Goal: Information Seeking & Learning: Check status

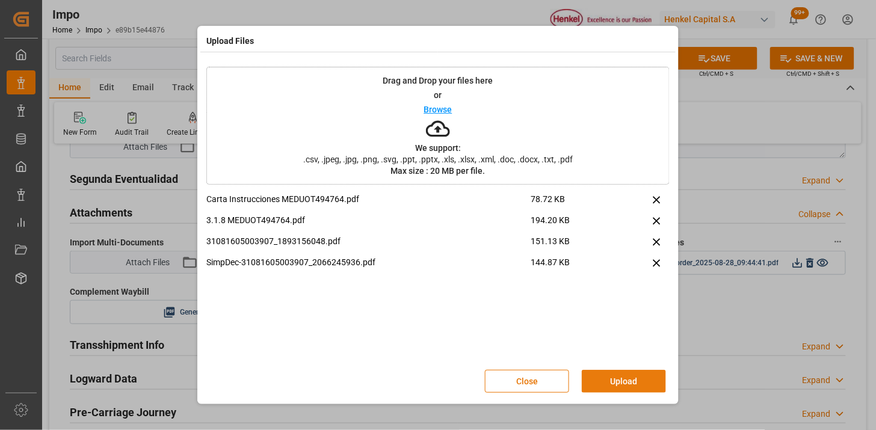
click at [611, 380] on button "Upload" at bounding box center [624, 381] width 84 height 23
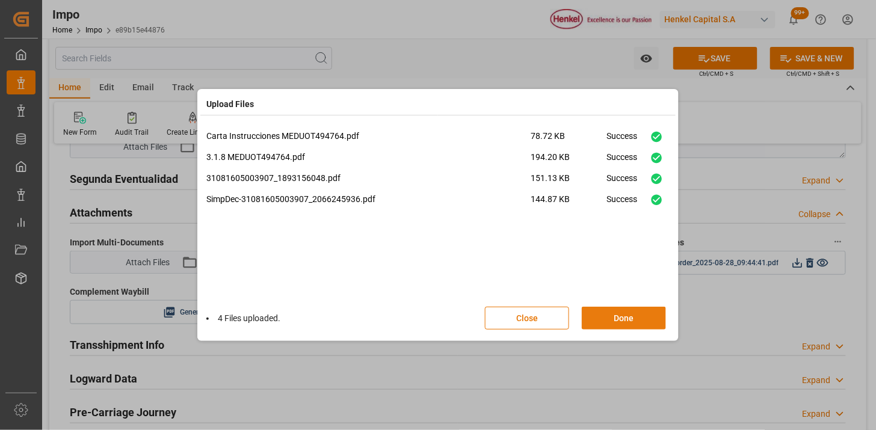
click at [596, 309] on button "Done" at bounding box center [624, 318] width 84 height 23
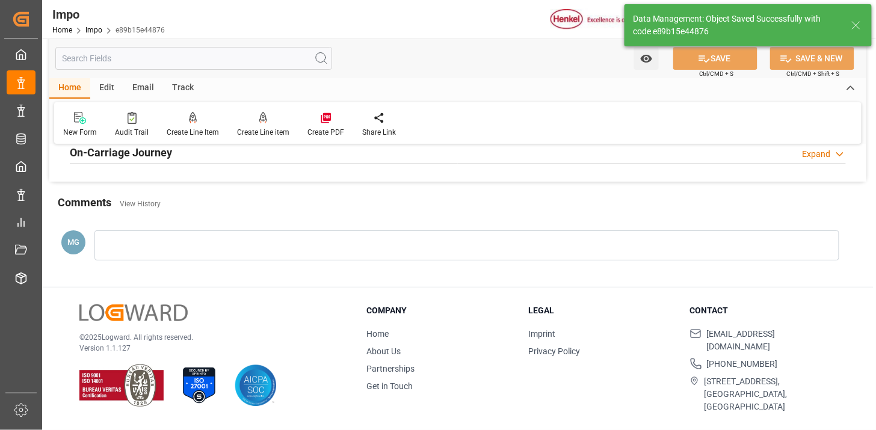
scroll to position [1053, 0]
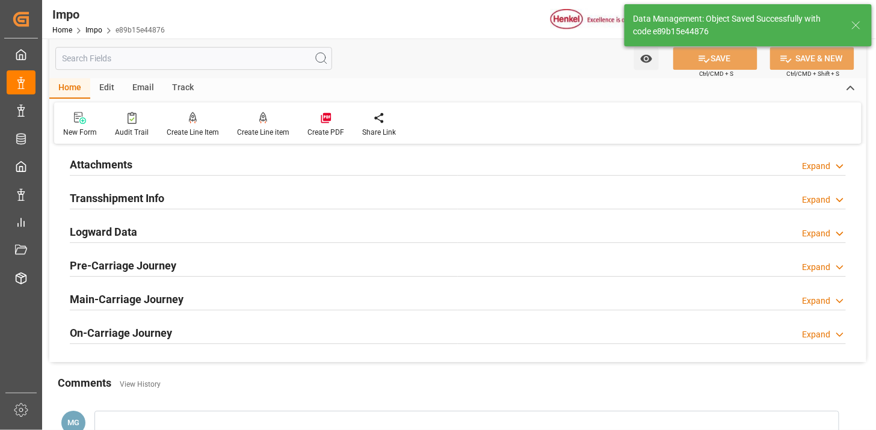
drag, startPoint x: 207, startPoint y: 159, endPoint x: 405, endPoint y: 209, distance: 204.7
click at [207, 158] on div "Attachments Expand" at bounding box center [458, 163] width 776 height 23
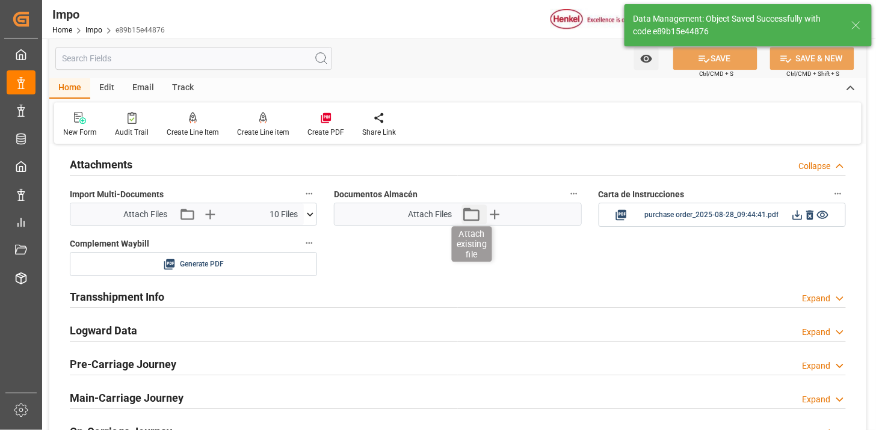
click at [468, 219] on icon "button" at bounding box center [470, 214] width 19 height 19
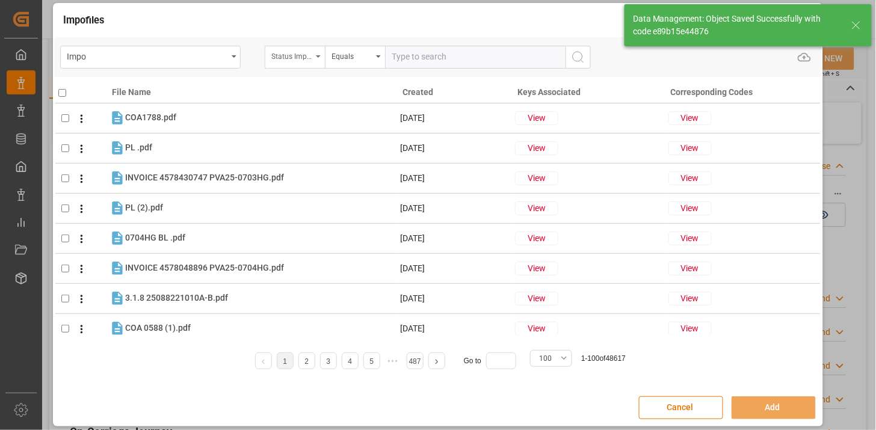
click at [295, 53] on div "Status Importación" at bounding box center [291, 55] width 41 height 14
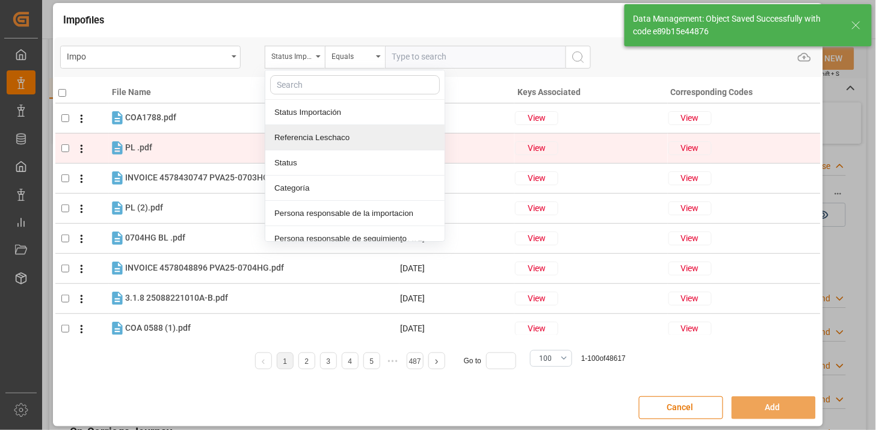
click at [311, 136] on div "Referencia Leschaco" at bounding box center [354, 137] width 179 height 25
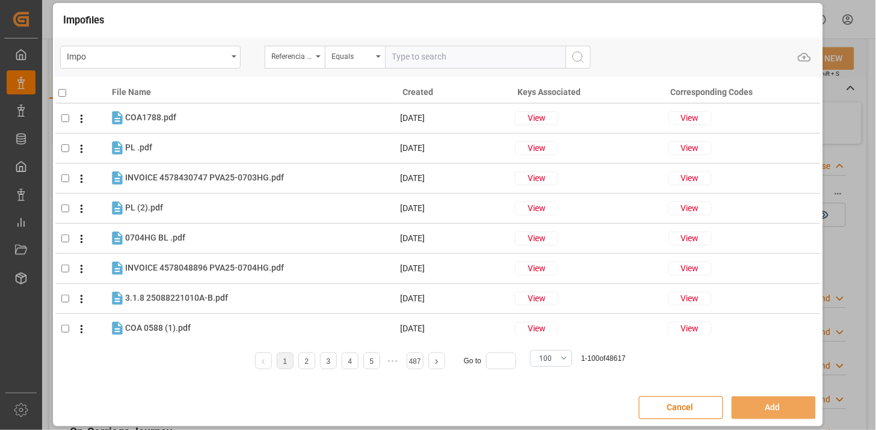
click at [416, 57] on input "text" at bounding box center [475, 57] width 180 height 23
paste input "250906900574"
type input "250906900574"
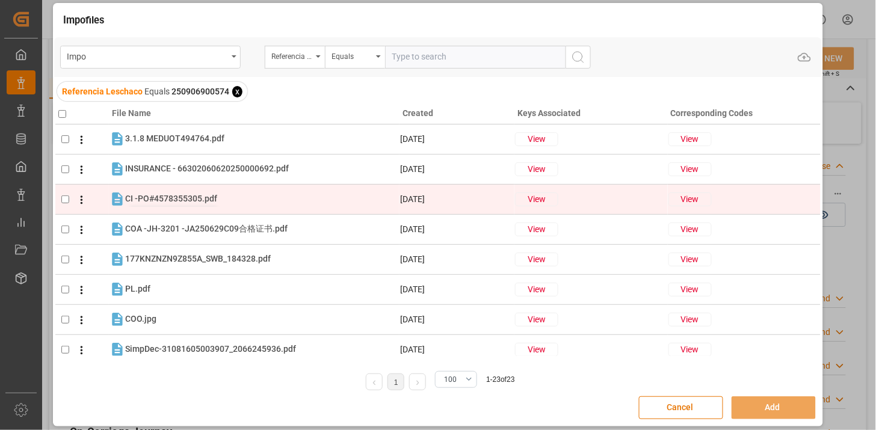
click at [199, 203] on span "CI -PO#4578355305.pdf" at bounding box center [171, 199] width 92 height 10
checkbox input "true"
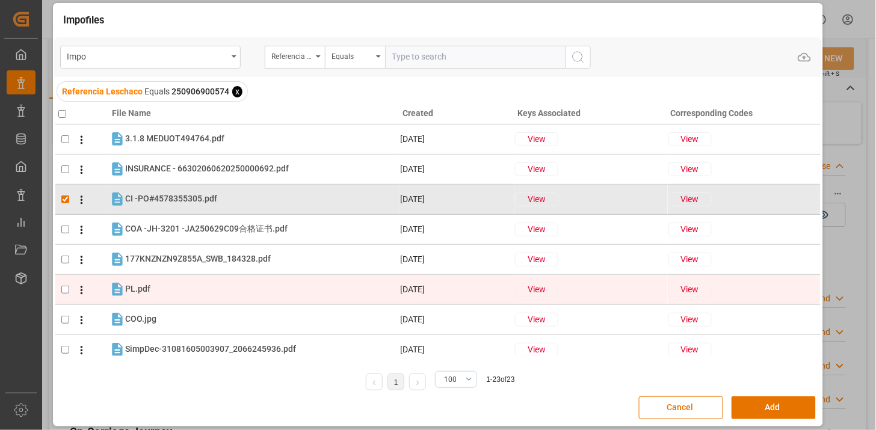
click at [190, 290] on div "PL.pdf PL.pdf" at bounding box center [262, 290] width 274 height 16
checkbox input "true"
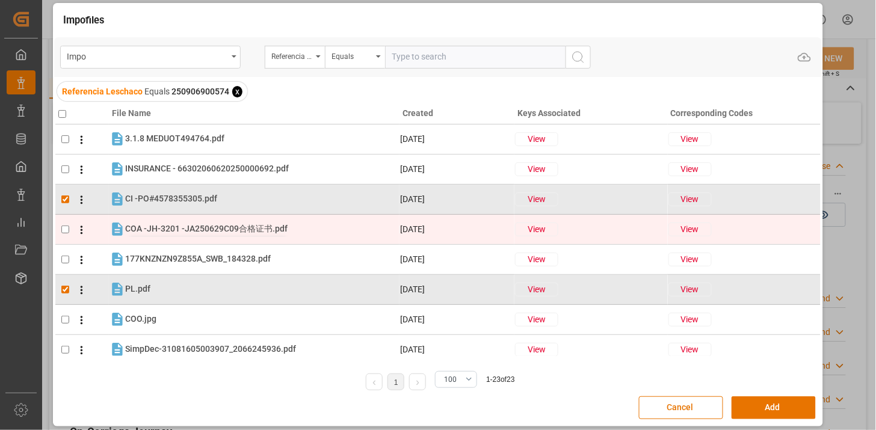
click at [202, 232] on span "COA -JH-3201 -JA250629C09合格证书.pdf" at bounding box center [206, 229] width 162 height 10
checkbox input "true"
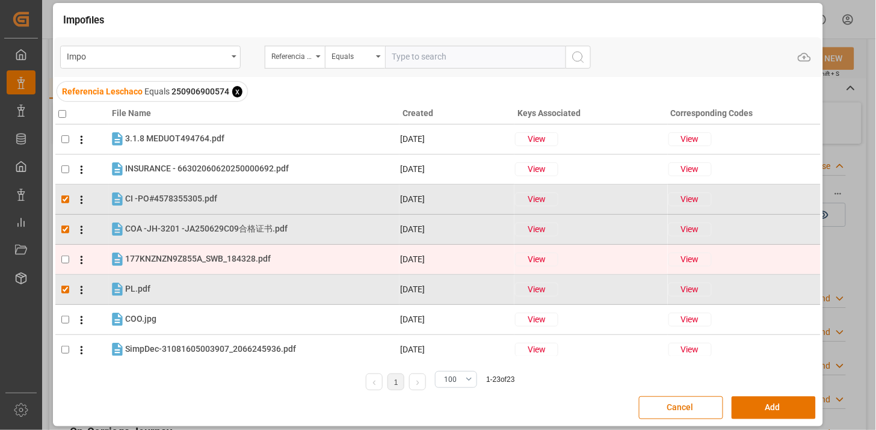
scroll to position [67, 0]
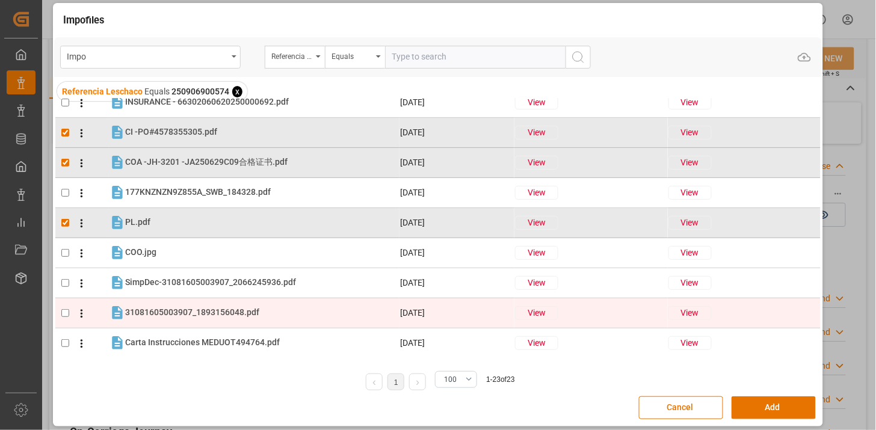
click at [209, 300] on tr "31081605003907_1893156048.pdf 31081605003907_1893156048.pdf 05-09-2025 View View" at bounding box center [437, 313] width 765 height 30
checkbox input "true"
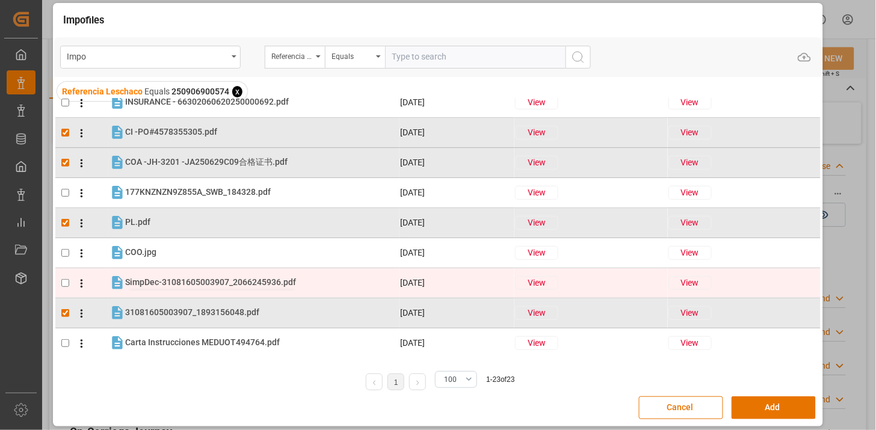
click at [214, 281] on span "SimpDec-31081605003907_2066245936.pdf" at bounding box center [210, 282] width 171 height 10
checkbox input "true"
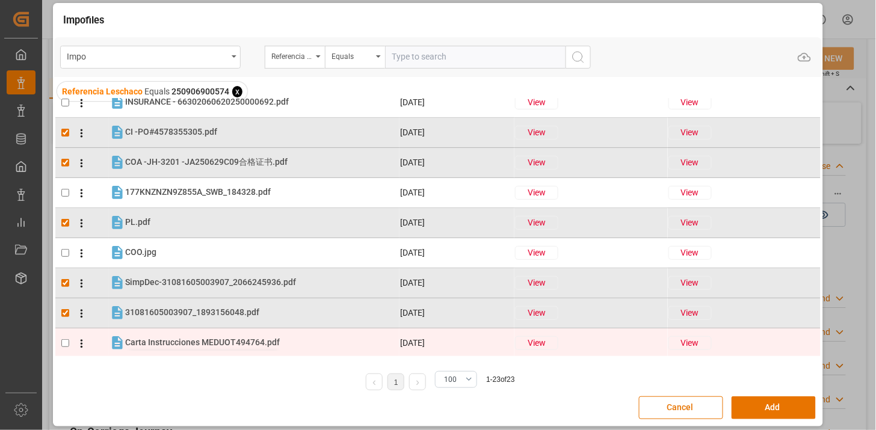
click at [220, 343] on span "Carta Instrucciones MEDUOT494764.pdf" at bounding box center [202, 343] width 155 height 10
checkbox input "true"
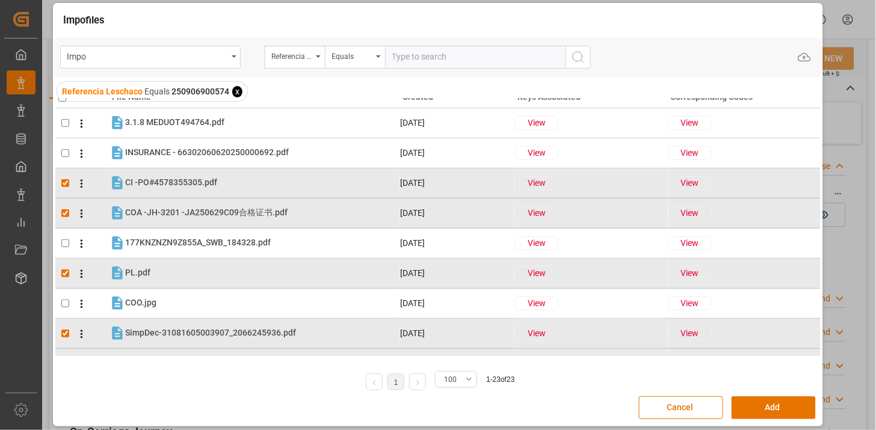
scroll to position [0, 0]
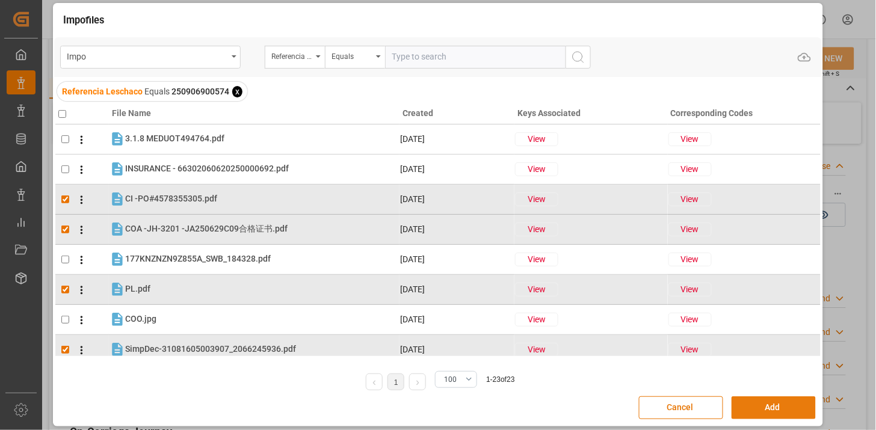
click at [762, 410] on button "Add" at bounding box center [774, 407] width 84 height 23
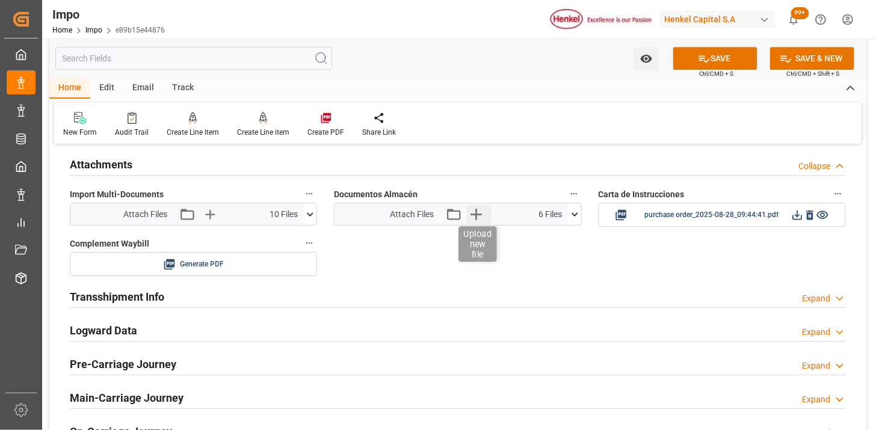
click at [473, 214] on icon "button" at bounding box center [475, 214] width 11 height 11
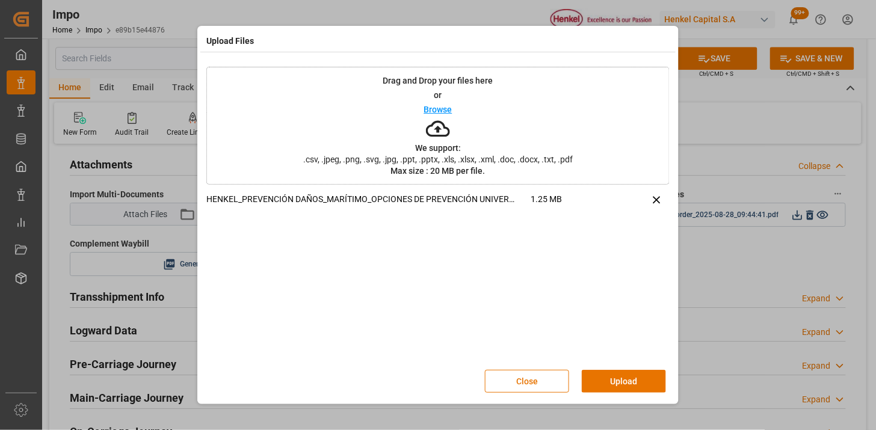
drag, startPoint x: 659, startPoint y: 378, endPoint x: 588, endPoint y: 387, distance: 71.6
click at [658, 380] on button "Upload" at bounding box center [624, 381] width 84 height 23
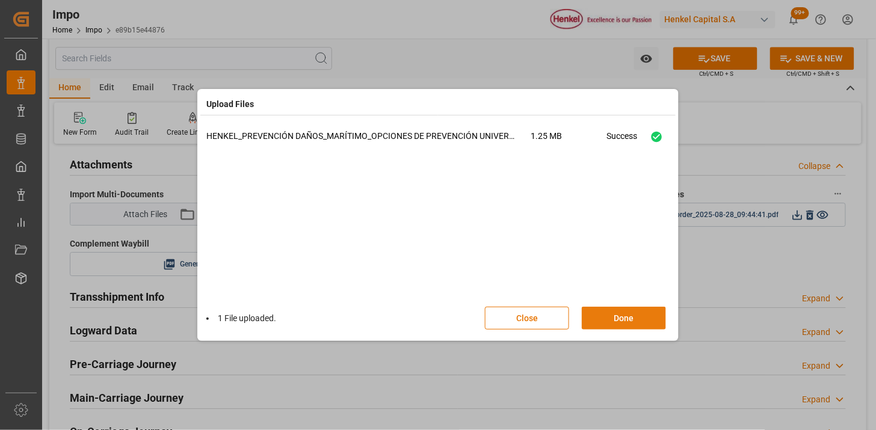
click at [614, 319] on button "Done" at bounding box center [624, 318] width 84 height 23
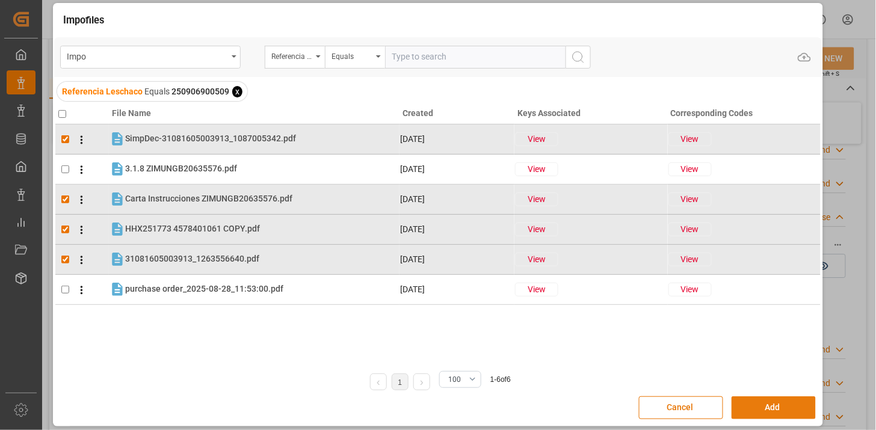
click at [749, 405] on button "Add" at bounding box center [774, 407] width 84 height 23
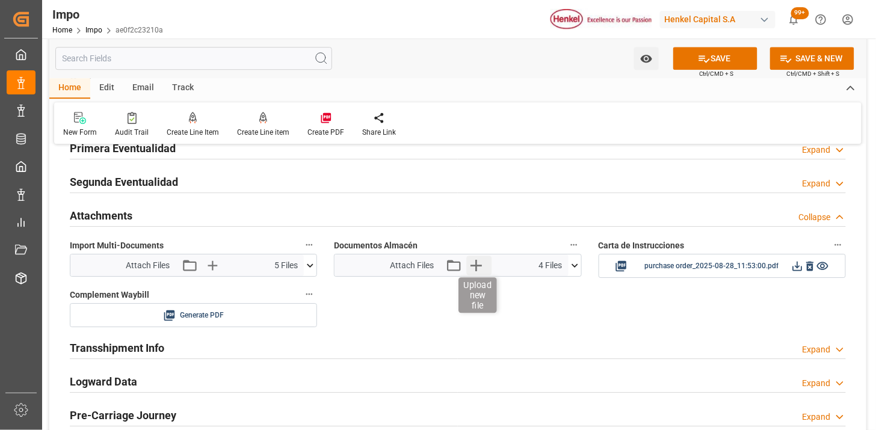
click at [477, 266] on icon "button" at bounding box center [475, 265] width 19 height 19
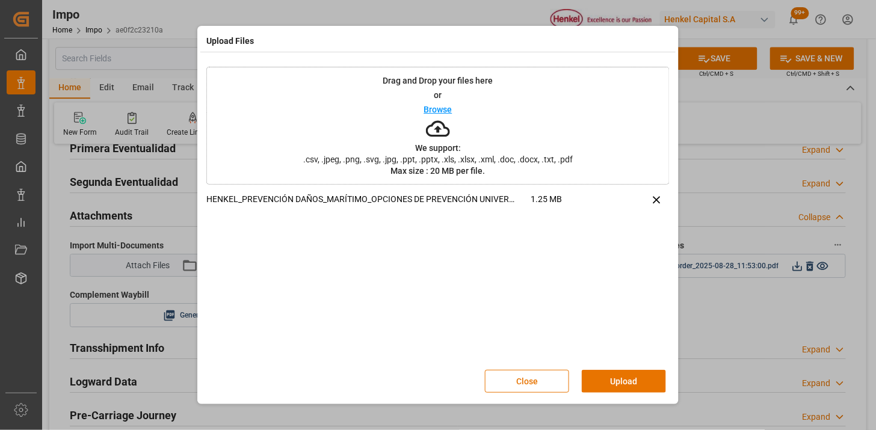
drag, startPoint x: 630, startPoint y: 382, endPoint x: 612, endPoint y: 373, distance: 20.2
click at [629, 380] on button "Upload" at bounding box center [624, 381] width 84 height 23
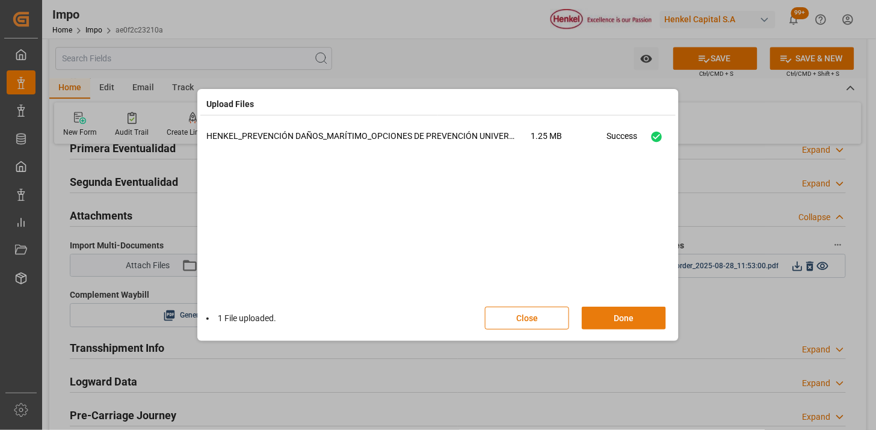
click at [615, 321] on button "Done" at bounding box center [624, 318] width 84 height 23
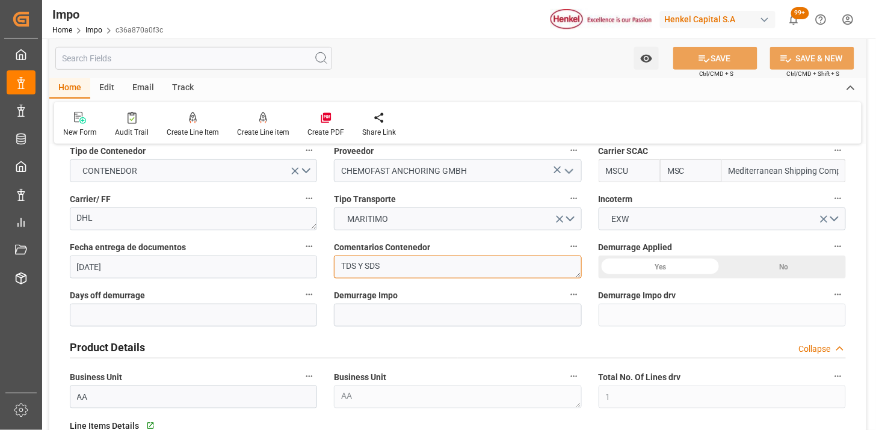
click at [419, 277] on textarea "TDS Y SDS" at bounding box center [457, 267] width 247 height 23
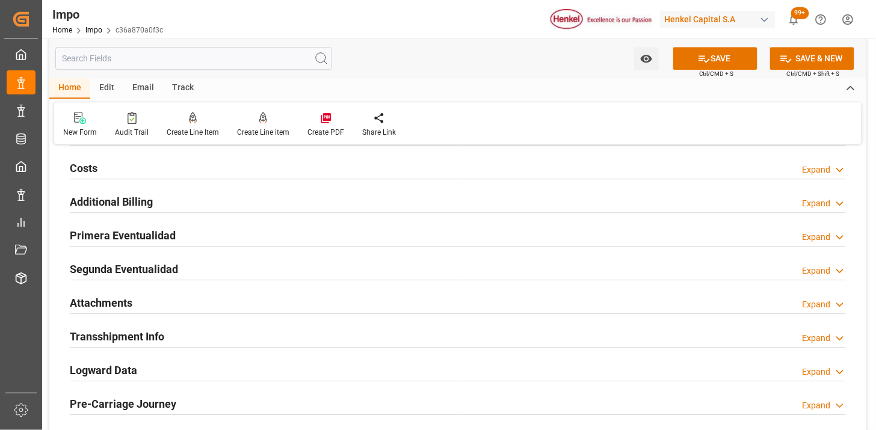
scroll to position [936, 0]
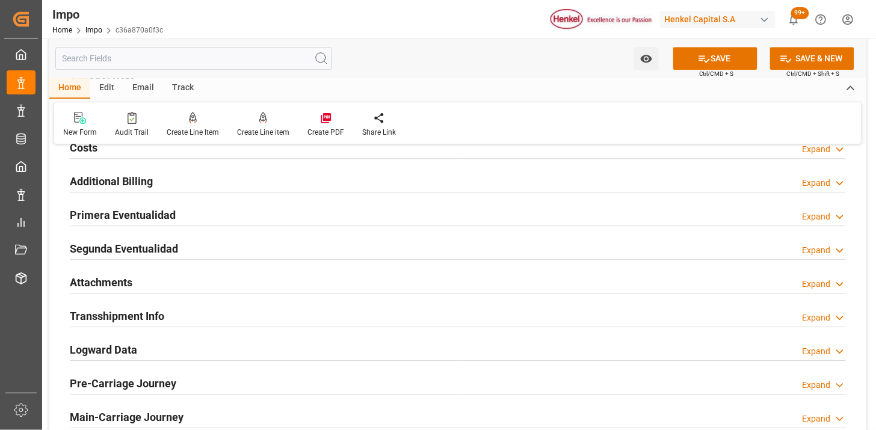
type textarea "N/A"
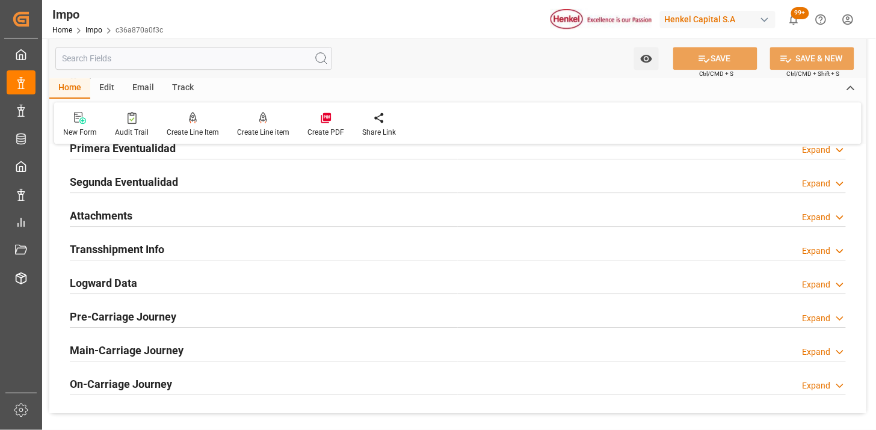
click at [200, 217] on div "Attachments Expand" at bounding box center [458, 214] width 776 height 23
drag, startPoint x: 174, startPoint y: 218, endPoint x: 297, endPoint y: 138, distance: 146.0
click at [179, 215] on div "Attachments Expand" at bounding box center [458, 214] width 776 height 23
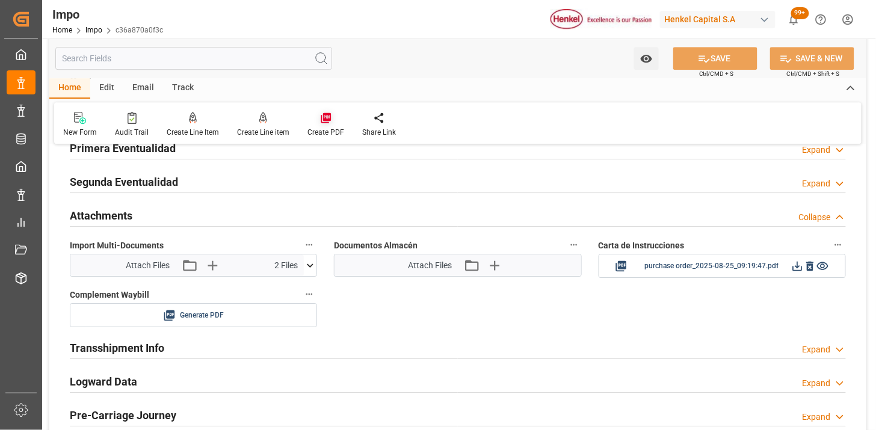
click at [327, 117] on icon at bounding box center [326, 118] width 10 height 10
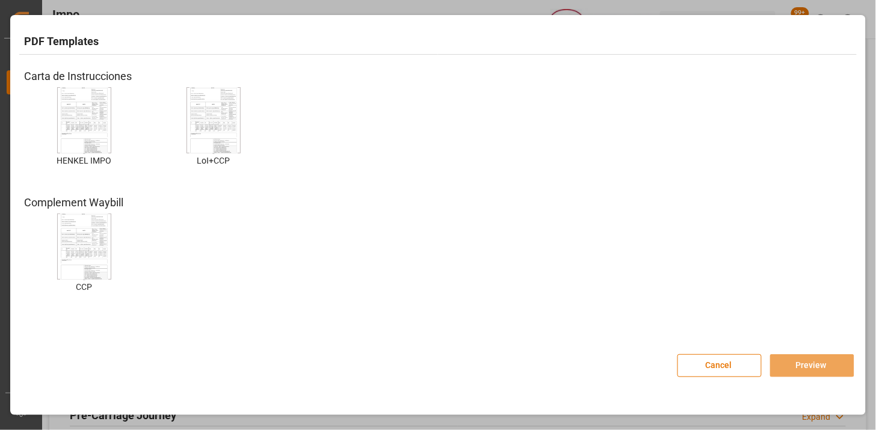
click at [97, 128] on img at bounding box center [84, 121] width 48 height 68
click at [93, 127] on img at bounding box center [84, 121] width 48 height 68
click at [781, 367] on button "Preview" at bounding box center [812, 365] width 84 height 23
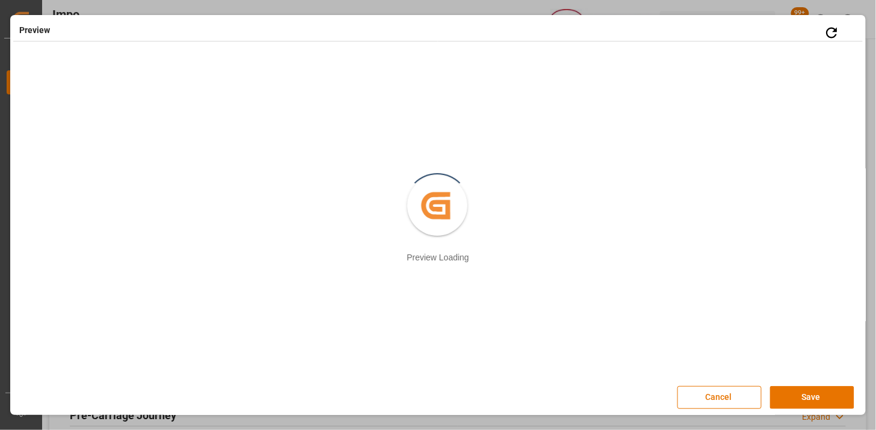
click at [818, 386] on div "Cancel Save" at bounding box center [765, 391] width 177 height 35
click at [810, 390] on button "Save" at bounding box center [812, 397] width 84 height 23
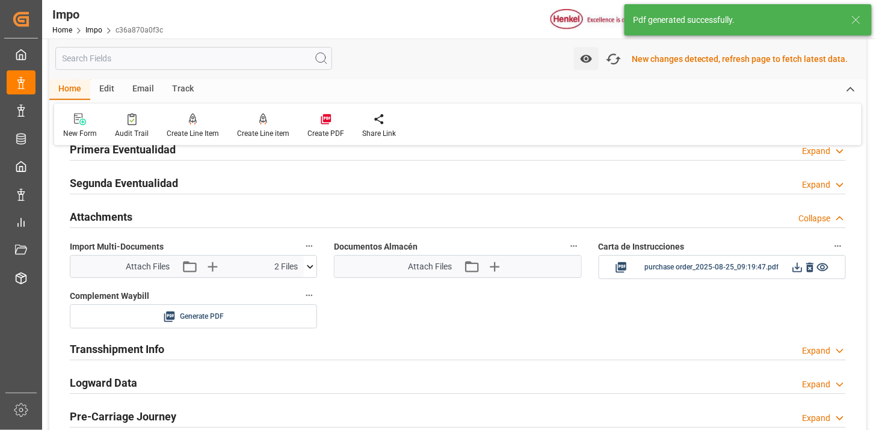
scroll to position [1003, 0]
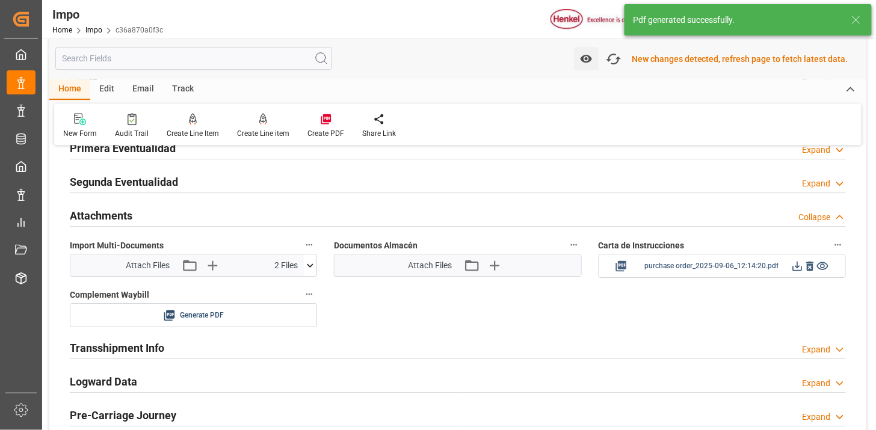
click at [795, 268] on icon at bounding box center [797, 266] width 13 height 13
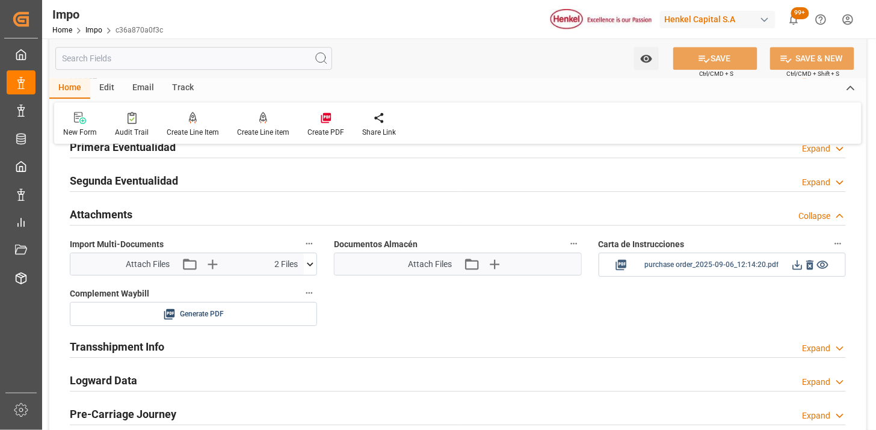
scroll to position [1002, 0]
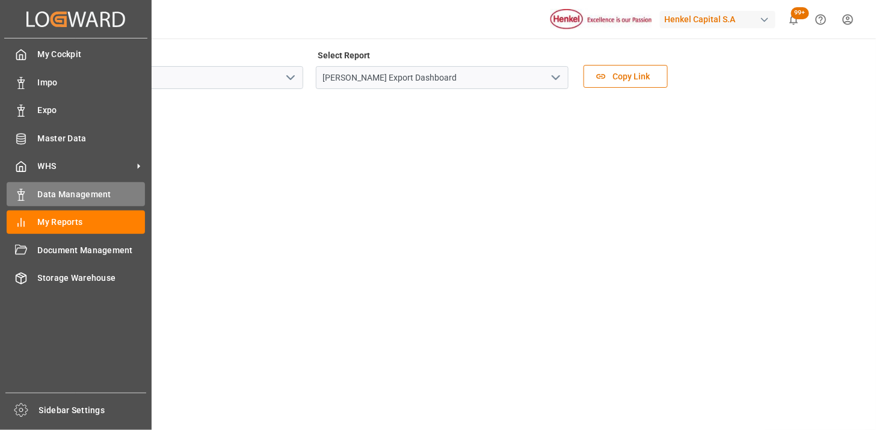
click at [74, 199] on span "Data Management" at bounding box center [92, 194] width 108 height 13
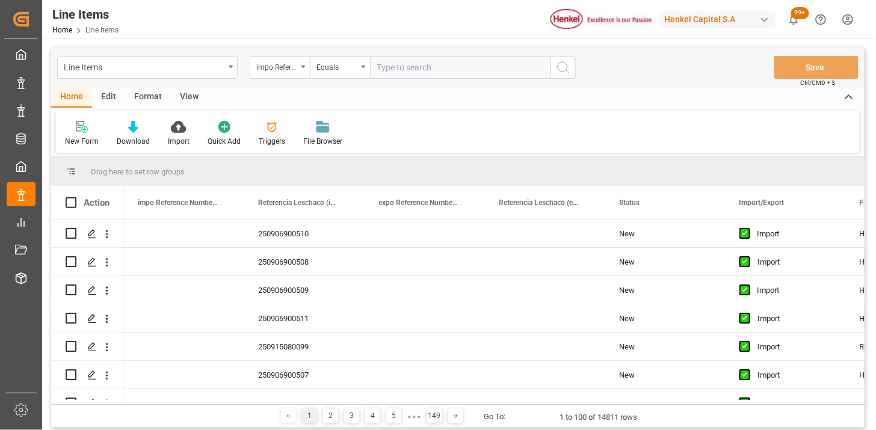
click at [93, 71] on div "Line Items" at bounding box center [144, 66] width 161 height 15
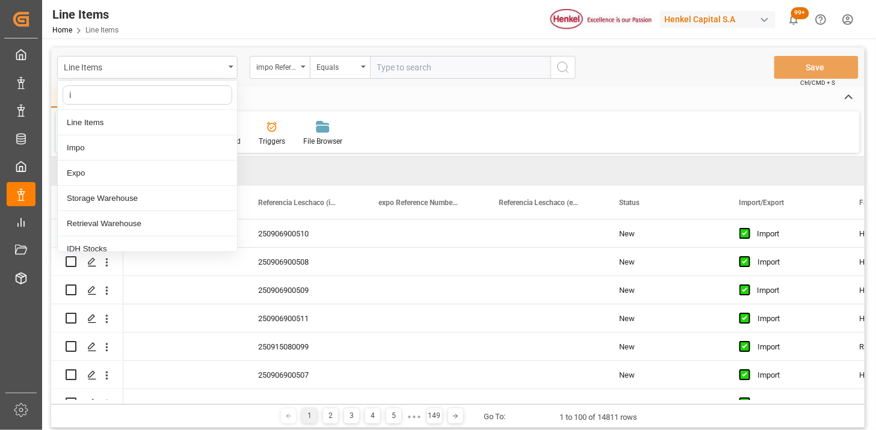
type input "id"
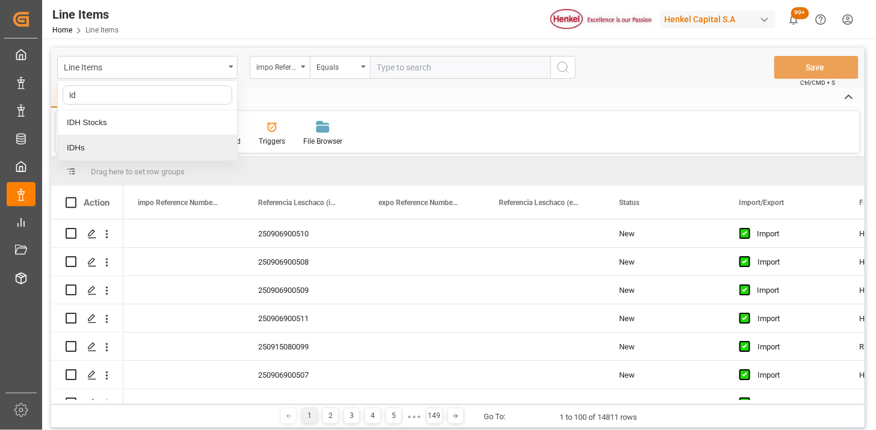
drag, startPoint x: 112, startPoint y: 154, endPoint x: 438, endPoint y: 60, distance: 339.3
click at [113, 154] on div "IDHs" at bounding box center [147, 147] width 179 height 25
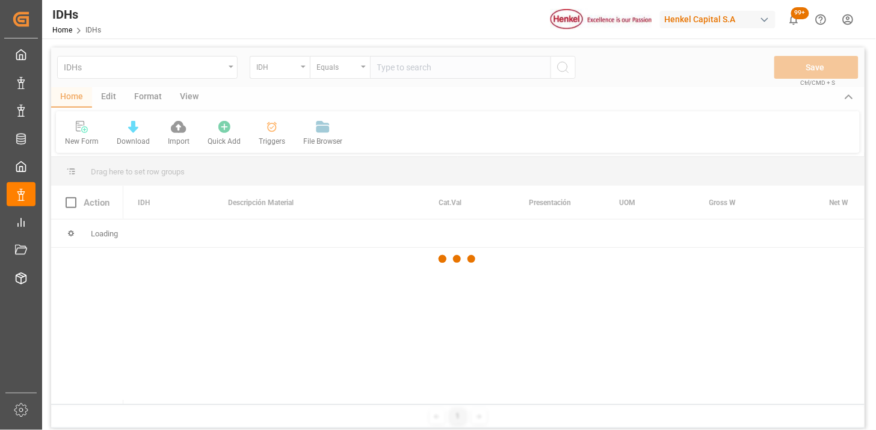
click at [437, 74] on div at bounding box center [457, 259] width 813 height 423
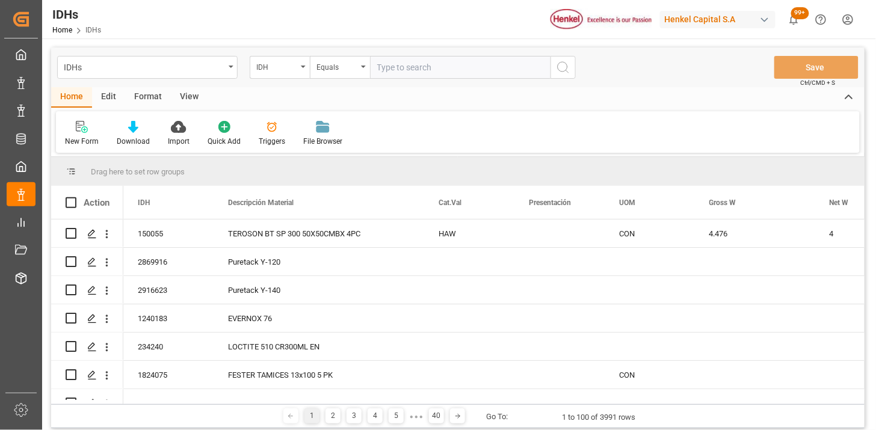
click at [437, 71] on input "text" at bounding box center [460, 67] width 180 height 23
paste input "1824075"
type input "1824075"
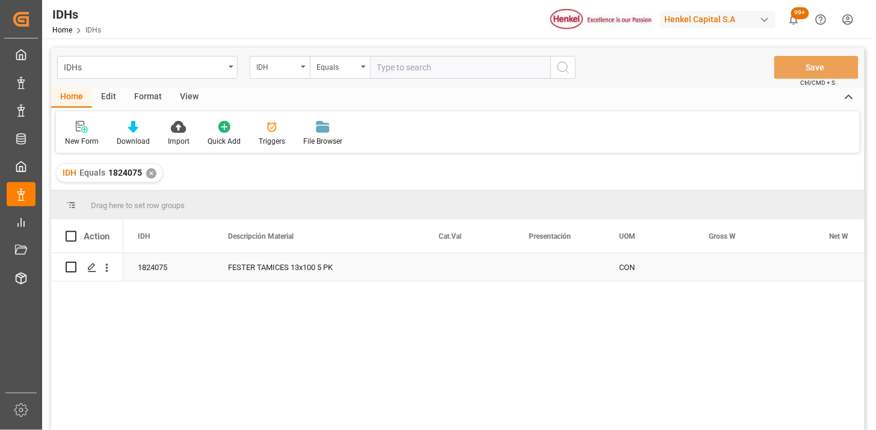
click at [283, 272] on div "FESTER TAMICES 13x100 5 PK" at bounding box center [319, 267] width 211 height 28
click at [188, 93] on div "View" at bounding box center [189, 97] width 37 height 20
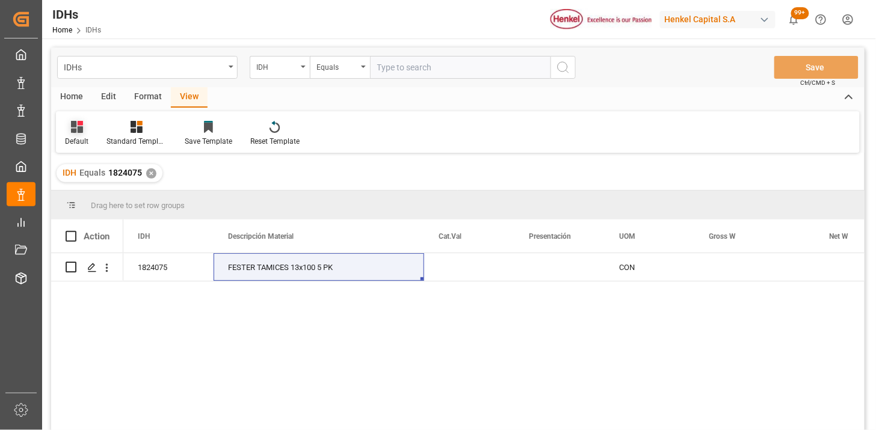
click at [73, 136] on div "Default" at bounding box center [76, 141] width 23 height 11
drag, startPoint x: 103, startPoint y: 189, endPoint x: 116, endPoint y: 197, distance: 14.9
click at [103, 190] on div "IDH" at bounding box center [123, 194] width 105 height 13
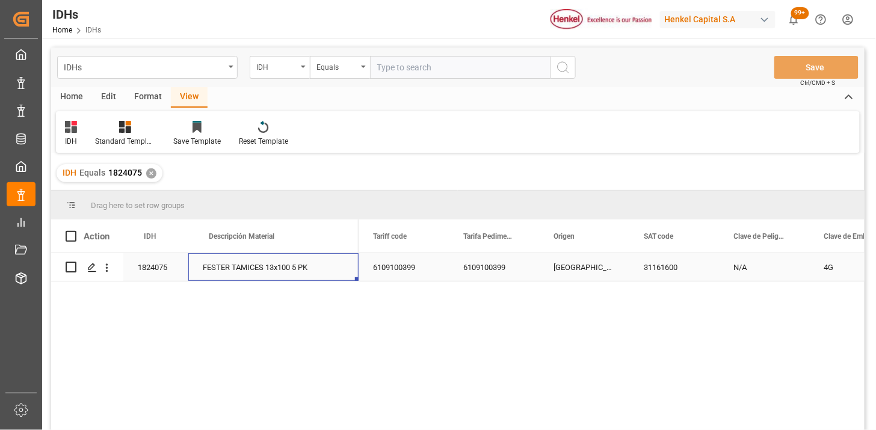
click at [311, 280] on div "FESTER TAMICES 13x100 5 PK" at bounding box center [273, 267] width 170 height 28
click at [414, 271] on div "6109100399" at bounding box center [404, 267] width 90 height 28
click at [424, 275] on div "6109100399" at bounding box center [404, 267] width 90 height 28
click at [425, 273] on input "6109100399" at bounding box center [403, 275] width 71 height 24
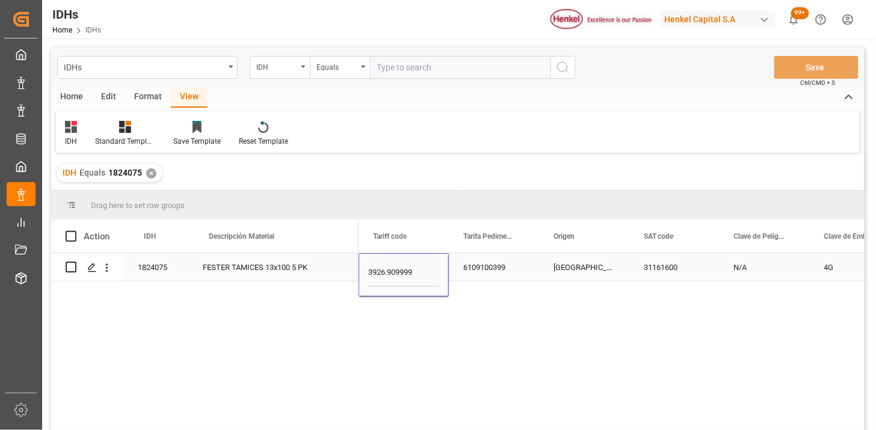
type input "3926909999"
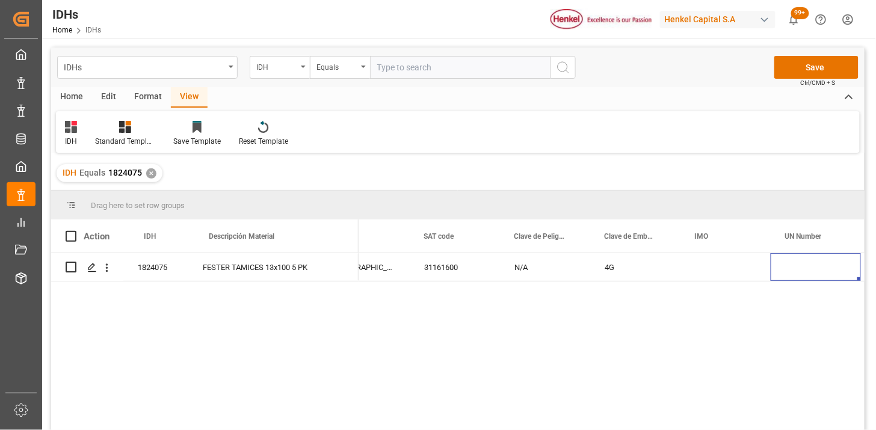
scroll to position [0, 305]
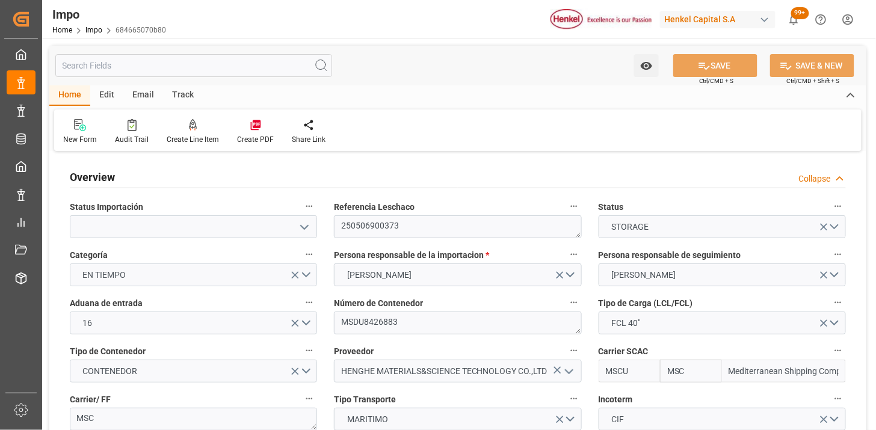
type input "MSC"
type input "Mediterranean Shipping Company"
type input "1"
type input "48"
type input "40"
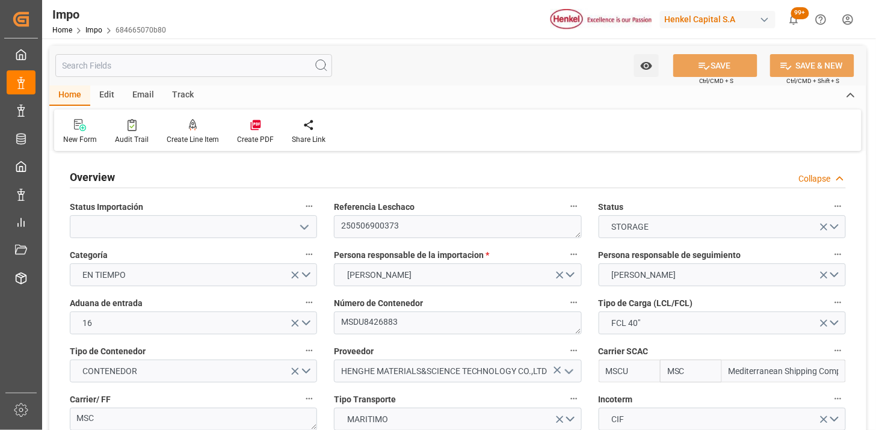
type input "[DATE]"
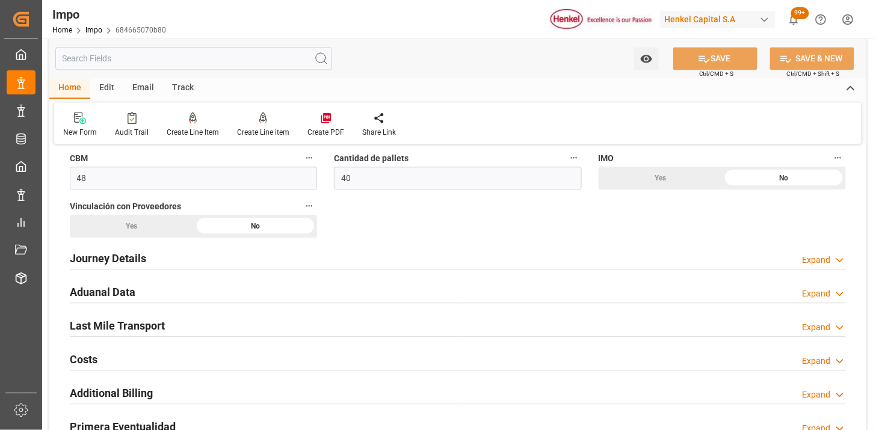
scroll to position [802, 0]
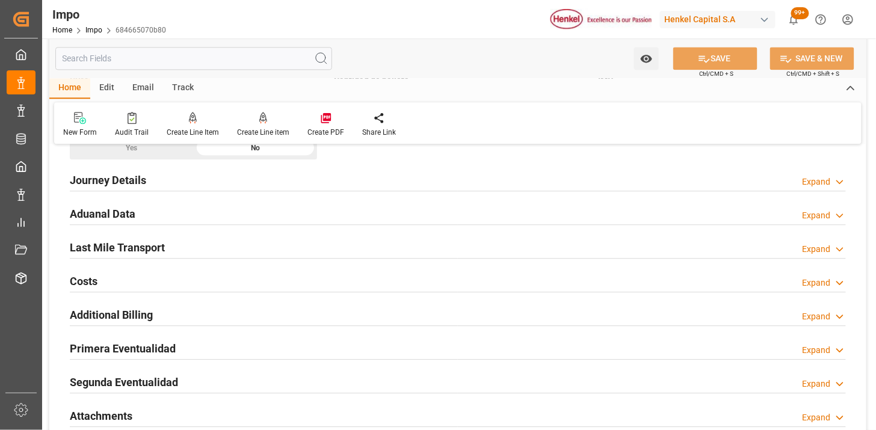
drag, startPoint x: 267, startPoint y: 245, endPoint x: 347, endPoint y: 238, distance: 80.3
click at [268, 245] on div "Last Mile Transport Expand" at bounding box center [458, 246] width 776 height 23
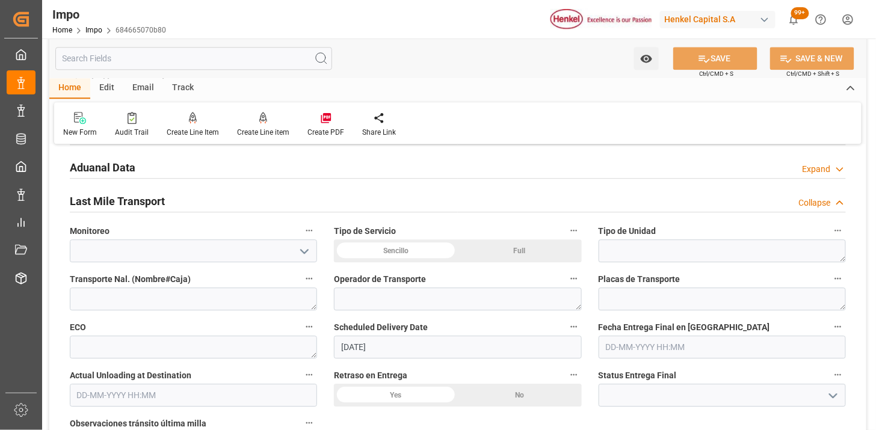
scroll to position [869, 0]
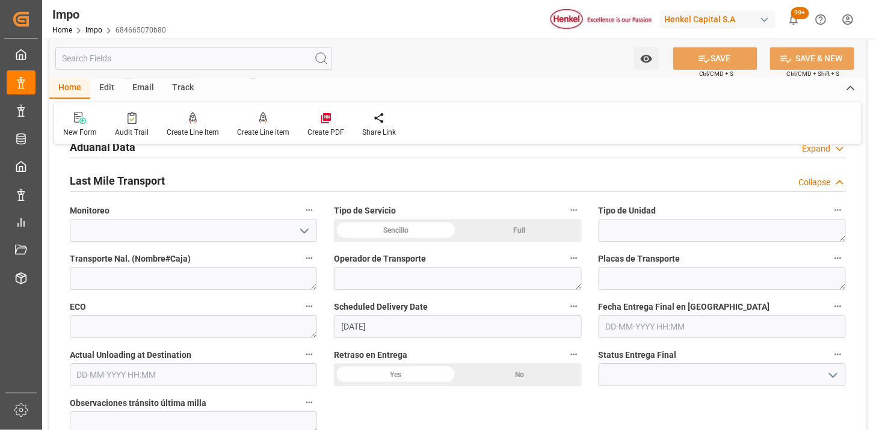
drag, startPoint x: 369, startPoint y: 230, endPoint x: 697, endPoint y: 213, distance: 328.3
click at [369, 229] on div "Sencillo" at bounding box center [396, 230] width 124 height 23
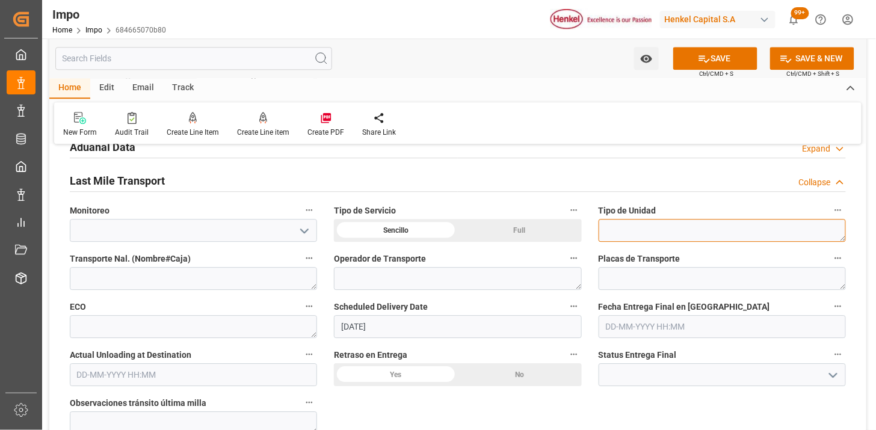
click at [680, 227] on textarea at bounding box center [722, 230] width 247 height 23
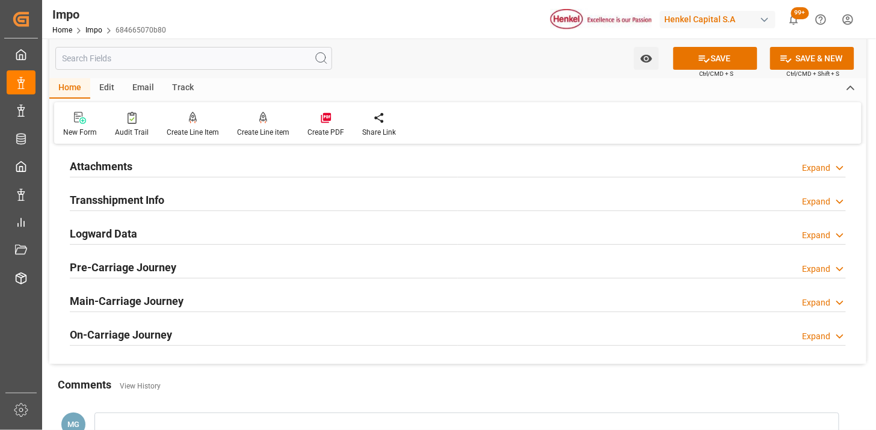
scroll to position [1270, 0]
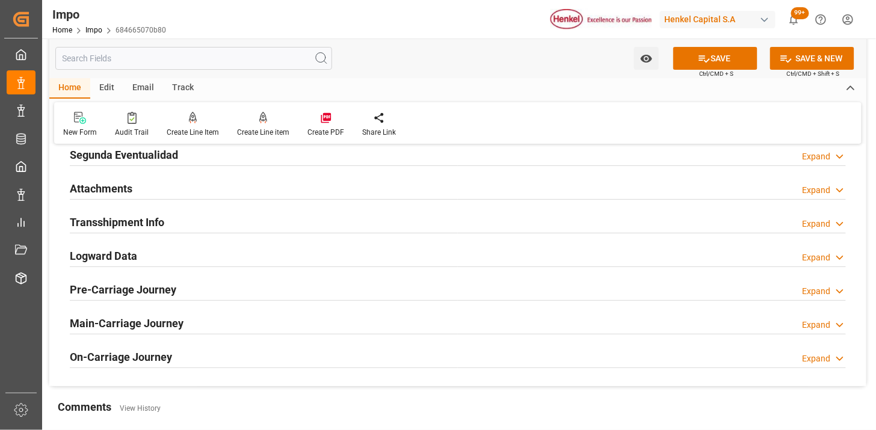
type textarea "CAJA SECA"
drag, startPoint x: 188, startPoint y: 182, endPoint x: 373, endPoint y: 262, distance: 202.1
click at [189, 181] on div "Attachments Expand" at bounding box center [458, 187] width 776 height 23
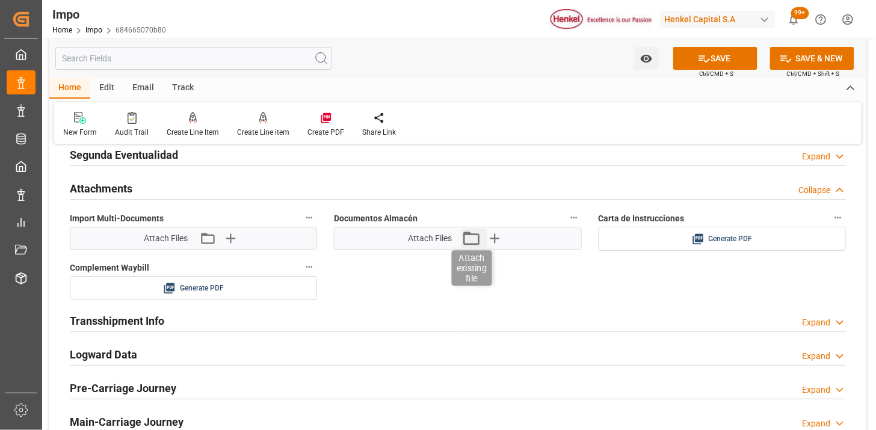
click at [466, 241] on icon "button" at bounding box center [470, 238] width 19 height 19
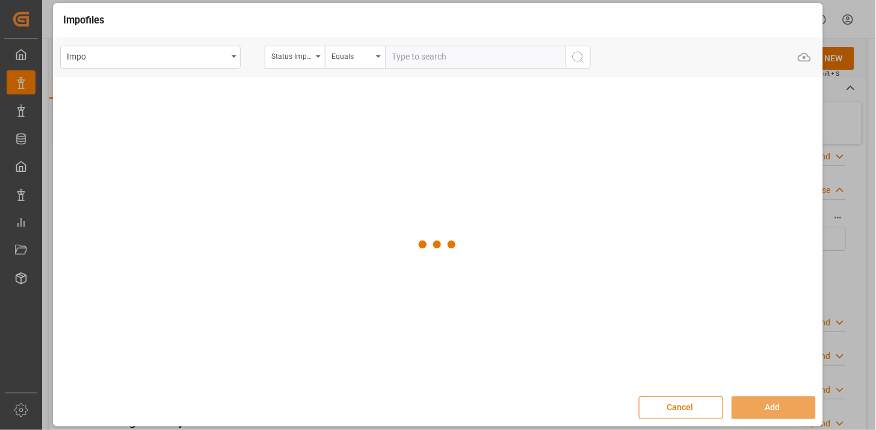
click at [677, 409] on button "Cancel" at bounding box center [681, 407] width 84 height 23
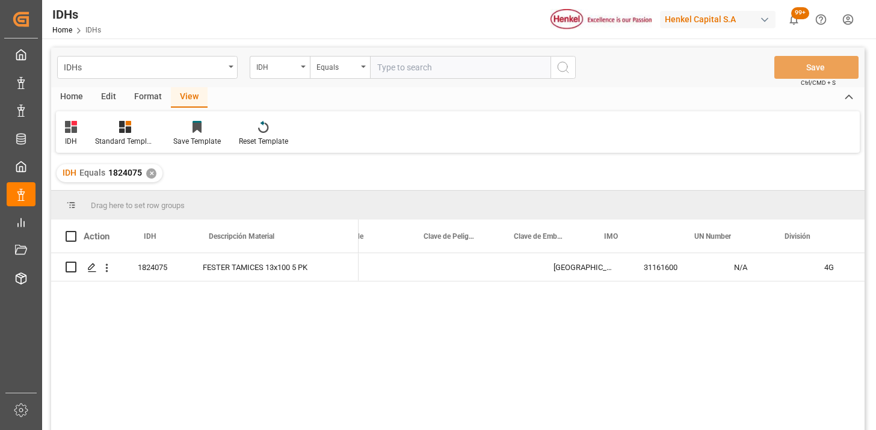
click at [393, 80] on div "IDHs IDH Equals Save Ctrl/CMD + S" at bounding box center [457, 68] width 813 height 40
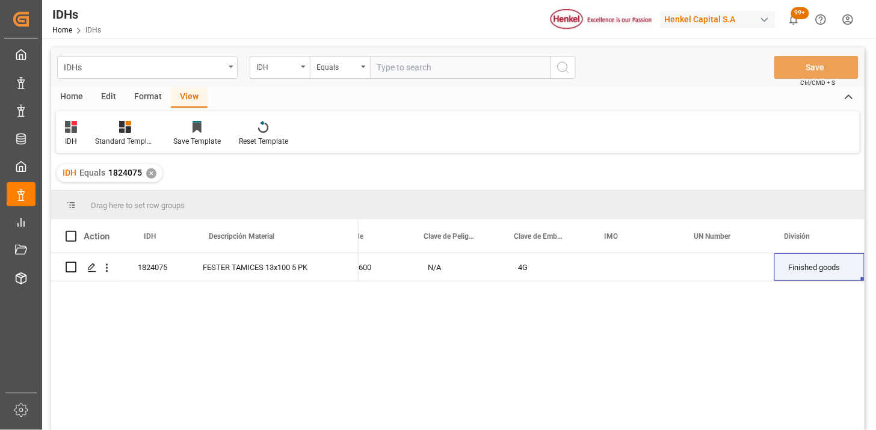
click at [413, 75] on input "text" at bounding box center [460, 67] width 180 height 23
paste input "2318163"
type input "2318163"
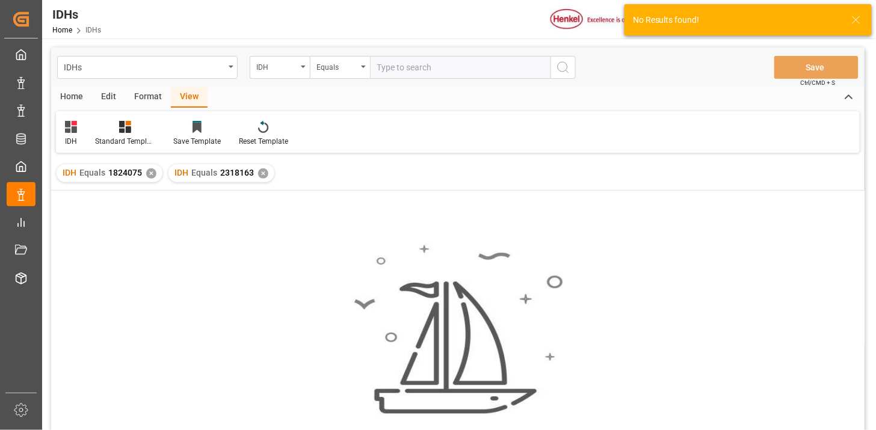
drag, startPoint x: 152, startPoint y: 172, endPoint x: 145, endPoint y: 182, distance: 12.0
click at [155, 173] on div "IDH Equals 1824075 ✕" at bounding box center [110, 173] width 106 height 18
click at [146, 175] on div "IDH Equals 1824075 ✕" at bounding box center [110, 173] width 106 height 18
click at [151, 173] on div "✕" at bounding box center [151, 173] width 10 height 10
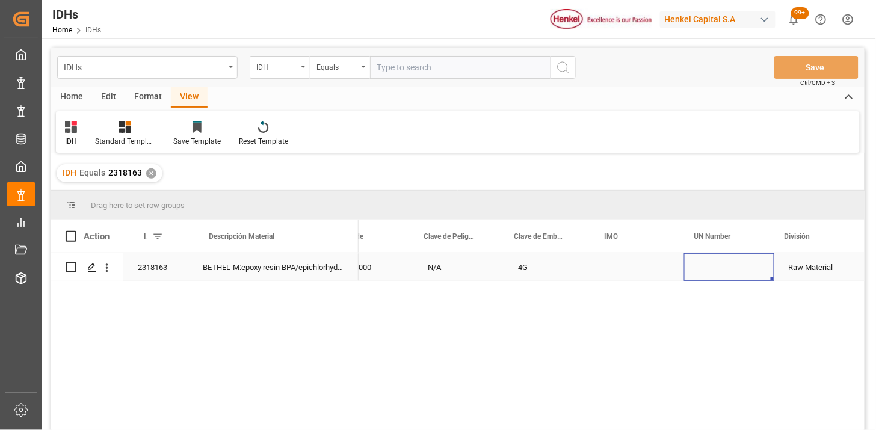
click at [723, 268] on div "Press SPACE to select this row." at bounding box center [729, 267] width 90 height 28
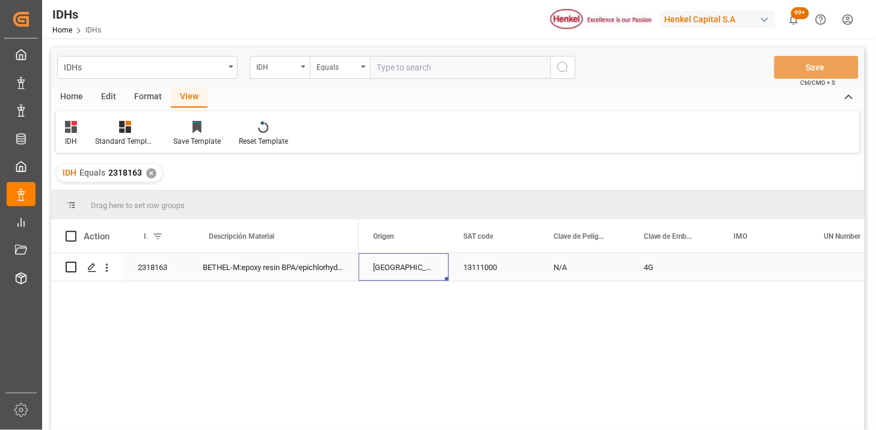
scroll to position [0, 90]
click at [160, 271] on div "2318163" at bounding box center [155, 267] width 65 height 28
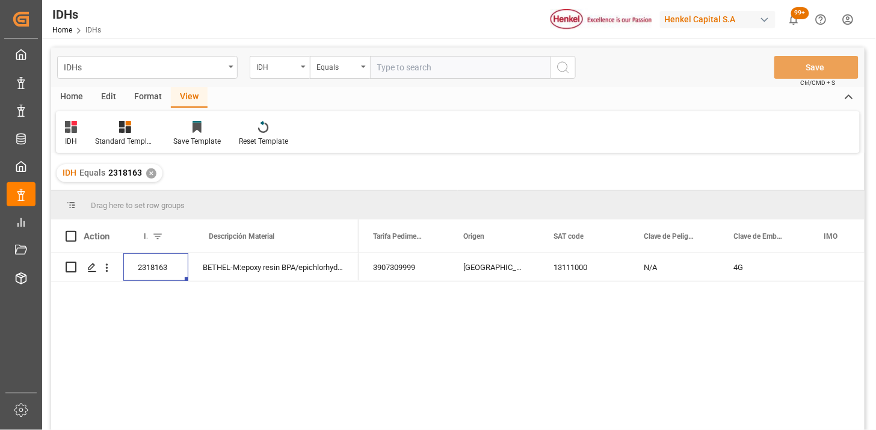
drag, startPoint x: 410, startPoint y: 57, endPoint x: 419, endPoint y: 54, distance: 10.1
click at [410, 57] on input "text" at bounding box center [460, 67] width 180 height 23
paste input "1401789"
type input "1401789"
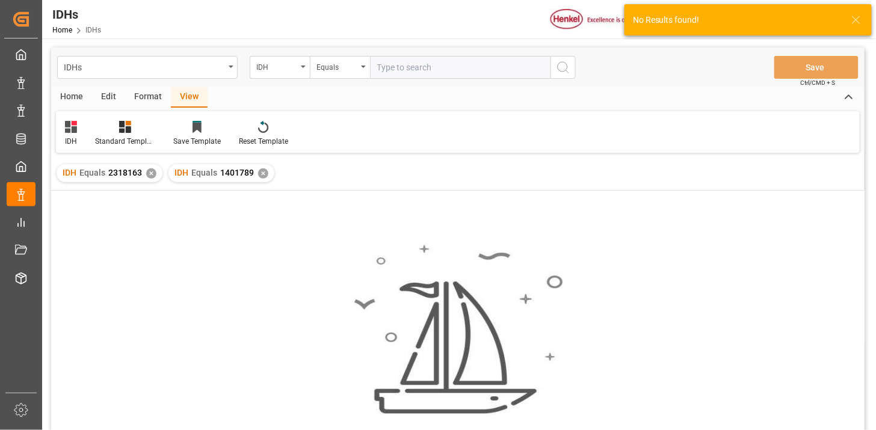
click at [150, 174] on div "✕" at bounding box center [151, 173] width 10 height 10
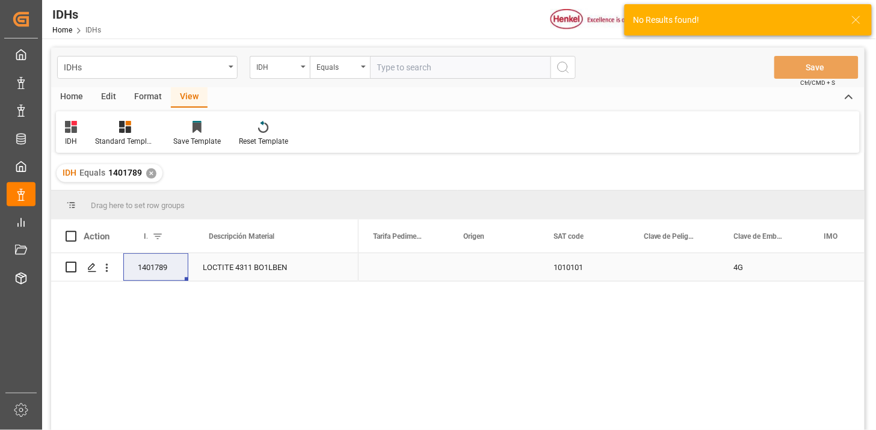
click at [563, 274] on div "1010101" at bounding box center [584, 267] width 90 height 28
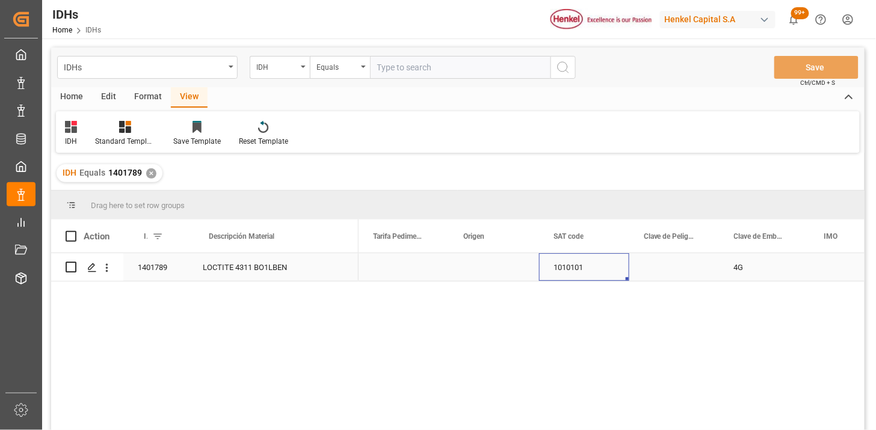
click at [162, 262] on div "1401789" at bounding box center [155, 267] width 65 height 28
click at [421, 79] on div "IDHs IDH Equals Save Ctrl/CMD + S" at bounding box center [457, 68] width 813 height 40
click at [422, 78] on div "IDHs IDH Equals Save Ctrl/CMD + S" at bounding box center [457, 68] width 813 height 40
click at [425, 69] on input "text" at bounding box center [460, 67] width 180 height 23
paste input "2636372"
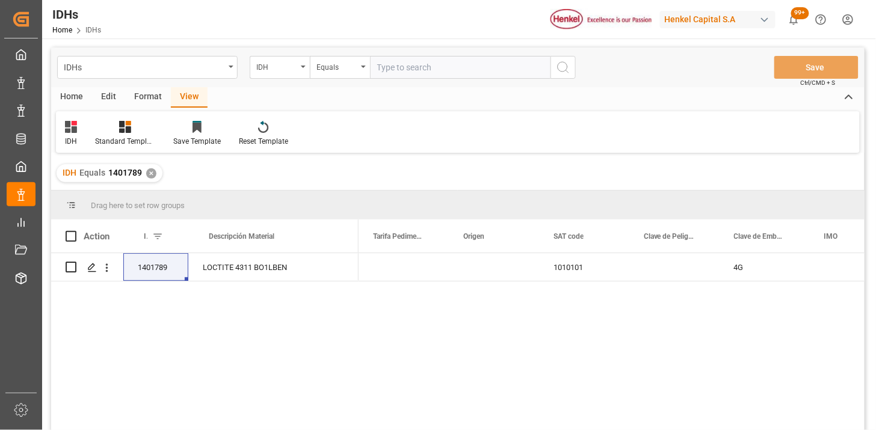
type input "2636372"
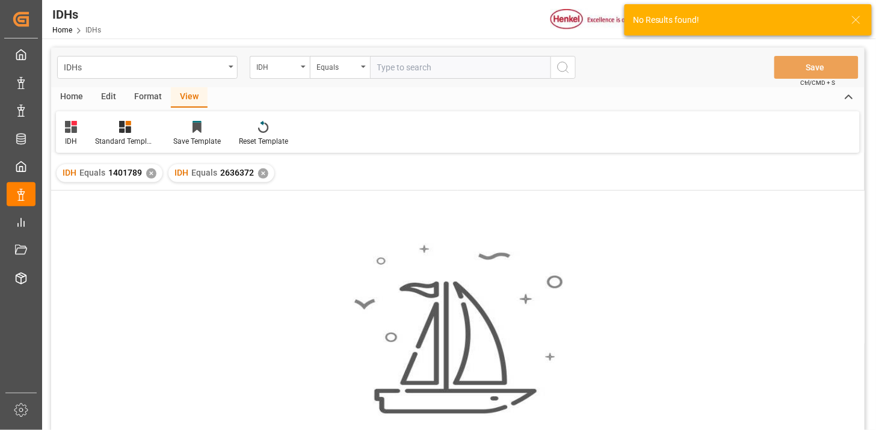
click at [153, 172] on div "✕" at bounding box center [151, 173] width 10 height 10
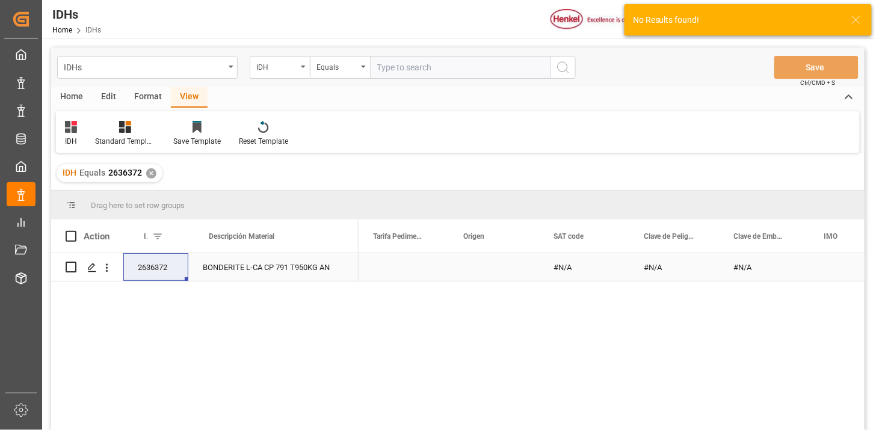
click at [582, 268] on div "#N/A" at bounding box center [584, 267] width 90 height 28
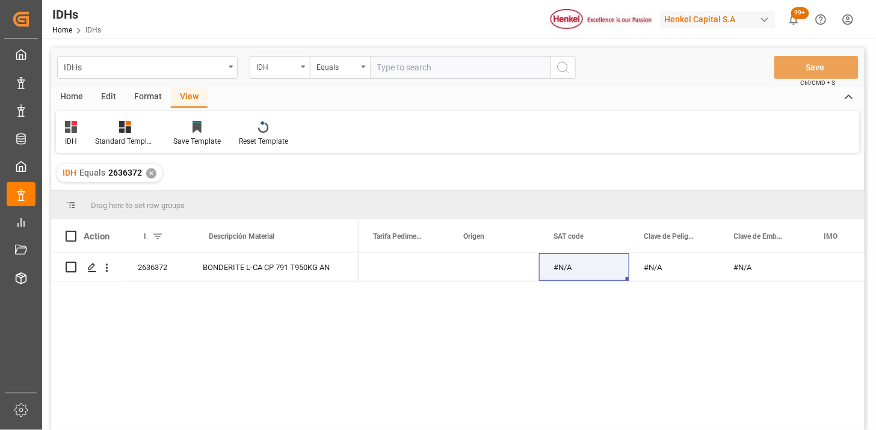
click at [444, 67] on input "text" at bounding box center [460, 67] width 180 height 23
paste input "367734"
type input "367734"
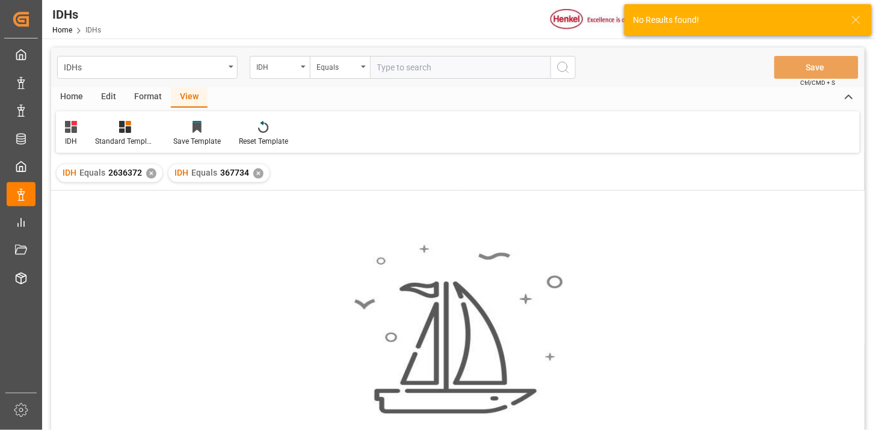
click at [150, 175] on div "✕" at bounding box center [151, 173] width 10 height 10
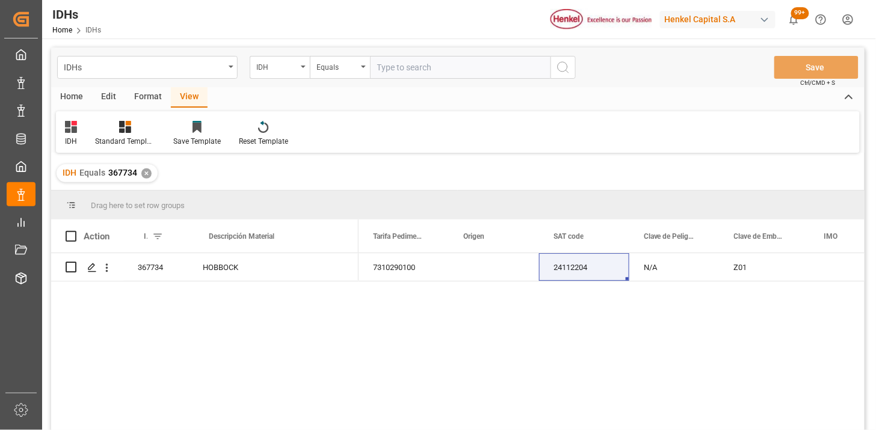
click at [425, 75] on input "text" at bounding box center [460, 67] width 180 height 23
paste input "1401789"
type input "1401789"
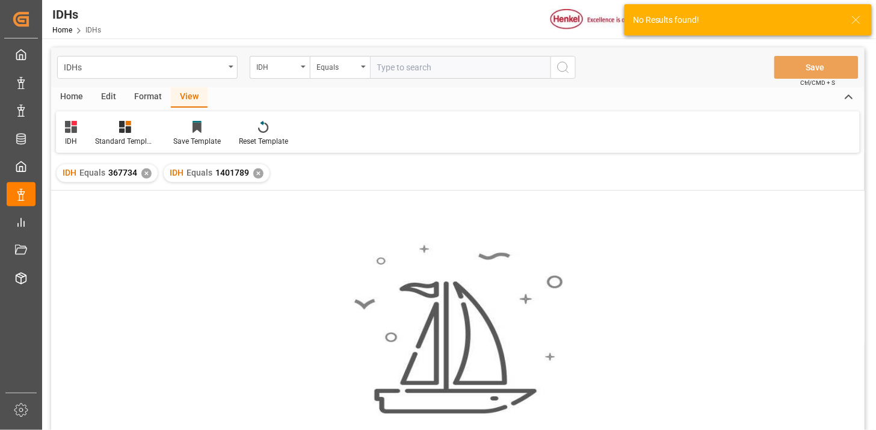
click at [144, 168] on div "✕" at bounding box center [146, 173] width 10 height 10
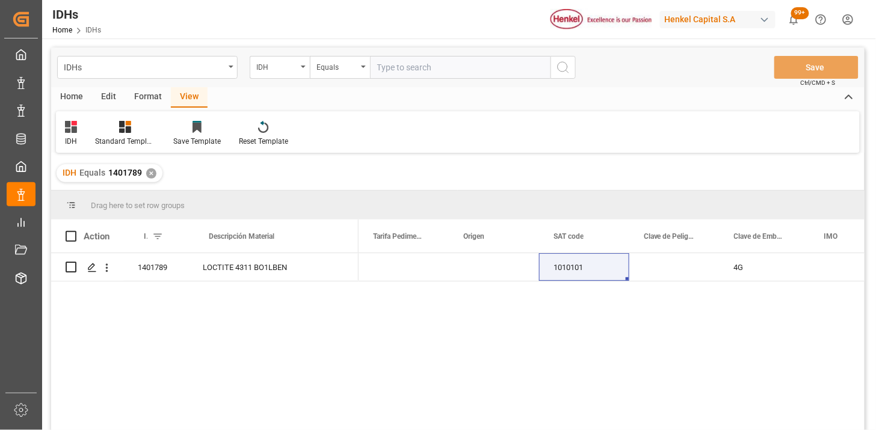
click at [443, 67] on input "text" at bounding box center [460, 67] width 180 height 23
paste input "2438721"
type input "2438721"
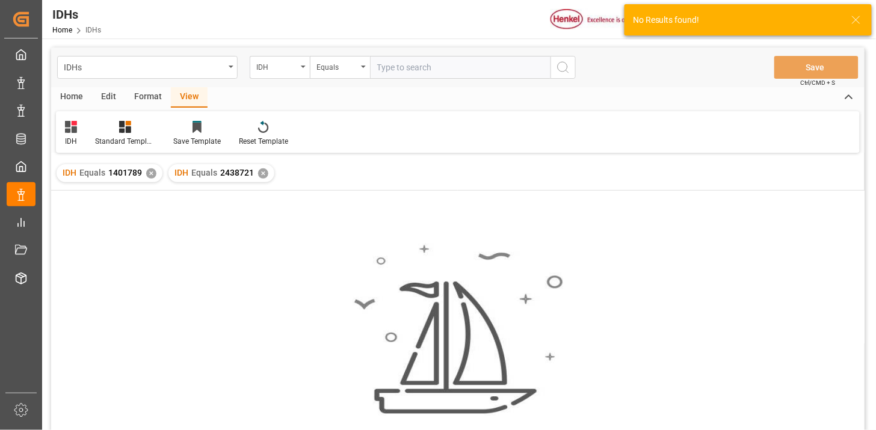
click at [149, 171] on div "✕" at bounding box center [151, 173] width 10 height 10
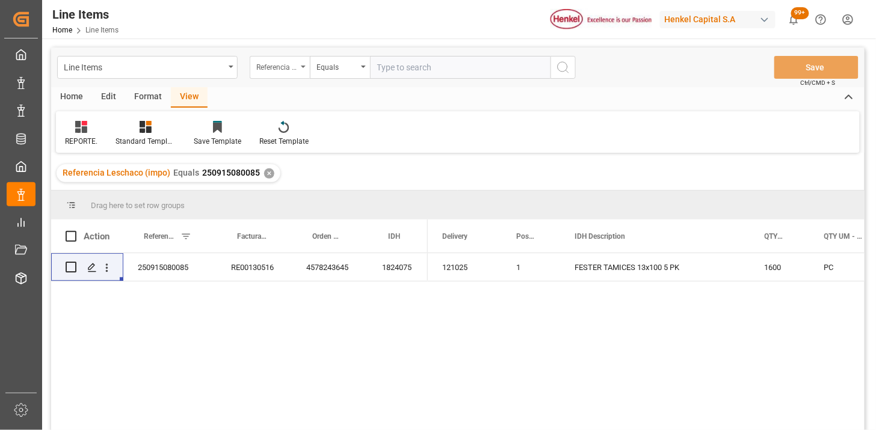
click at [285, 61] on div "Referencia Leschaco (impo)" at bounding box center [276, 66] width 41 height 14
type input "IDH"
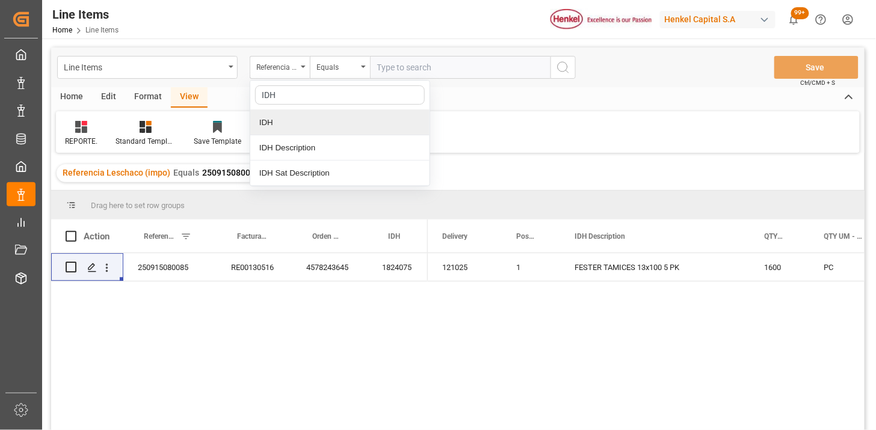
drag, startPoint x: 293, startPoint y: 125, endPoint x: 401, endPoint y: 87, distance: 114.2
click at [298, 122] on div "IDH" at bounding box center [339, 122] width 179 height 25
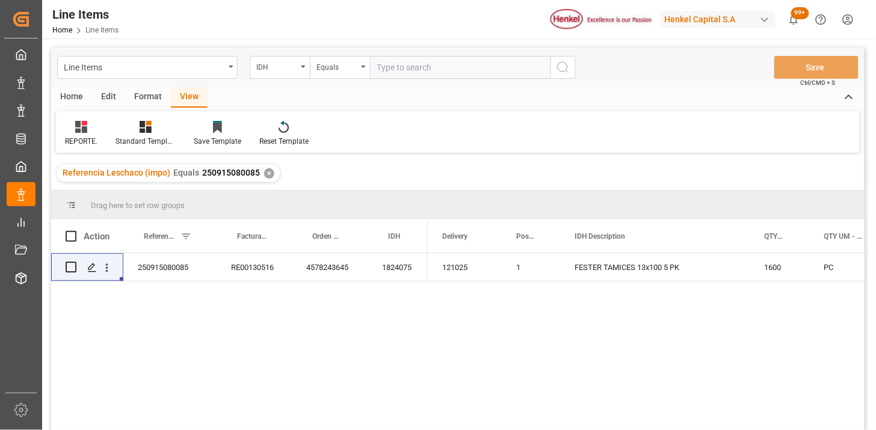
click at [422, 65] on input "text" at bounding box center [460, 67] width 180 height 23
paste input "2636372"
type input "2636372"
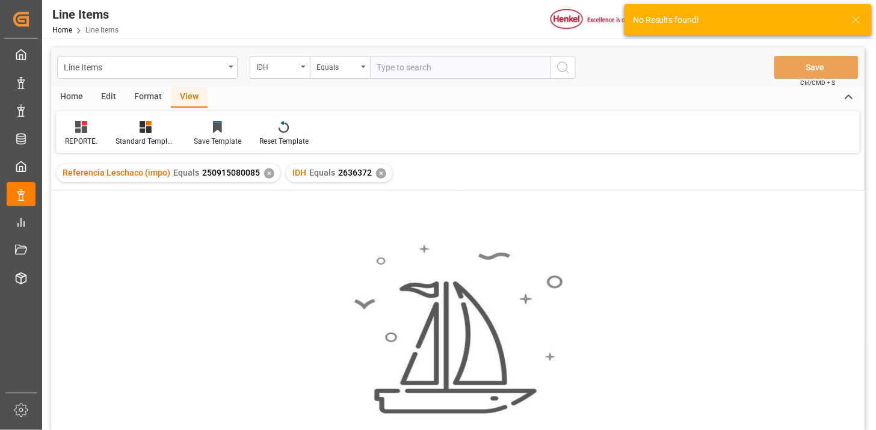
click at [270, 174] on div "✕" at bounding box center [269, 173] width 10 height 10
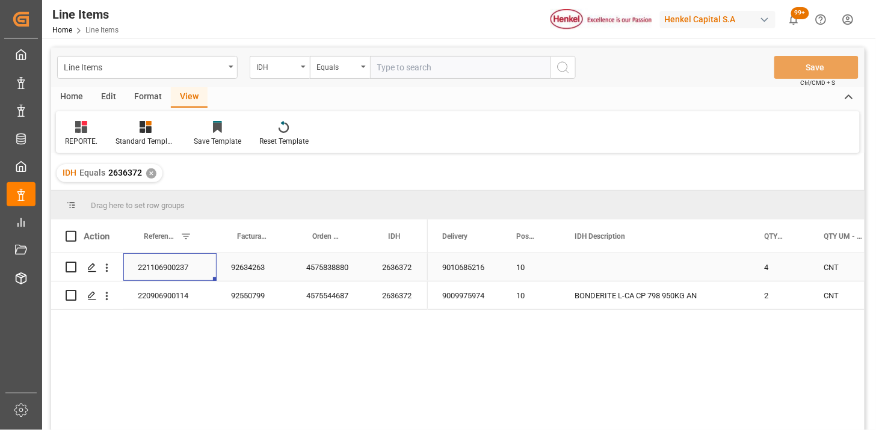
click at [167, 277] on div "221106900237" at bounding box center [169, 267] width 93 height 28
click at [448, 63] on input "text" at bounding box center [460, 67] width 180 height 23
paste input "2438721"
type input "2438721"
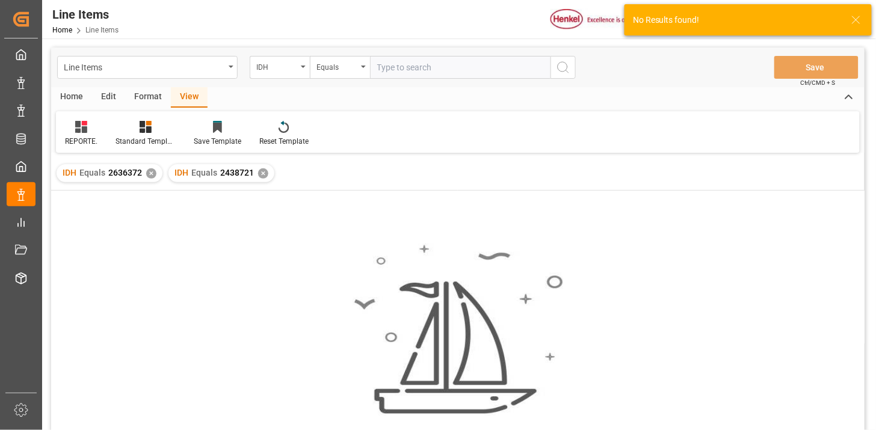
click at [148, 173] on div "✕" at bounding box center [151, 173] width 10 height 10
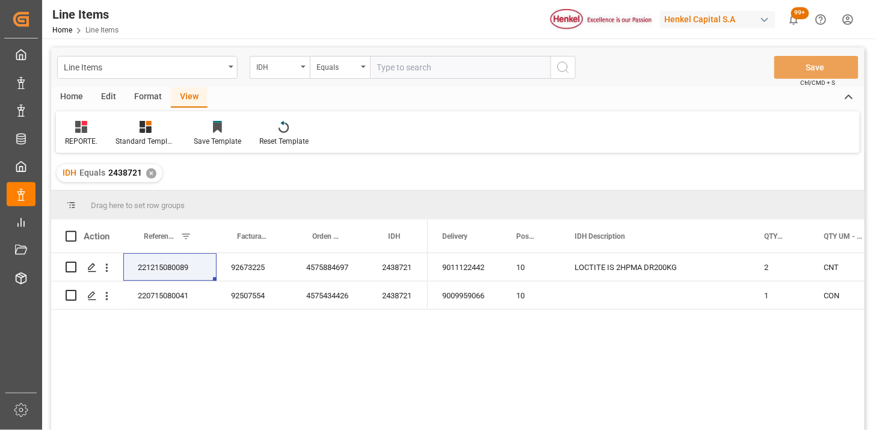
click at [413, 57] on input "text" at bounding box center [460, 67] width 180 height 23
paste input "2840684"
type input "2840684"
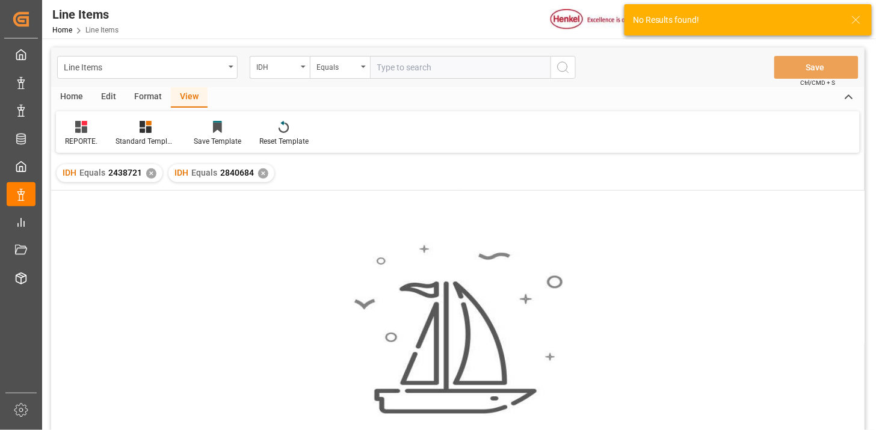
click at [150, 175] on div "✕" at bounding box center [151, 173] width 10 height 10
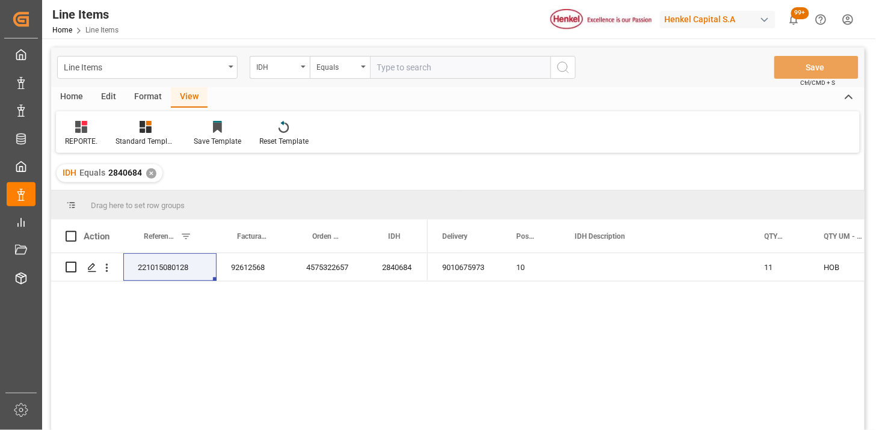
click at [418, 65] on input "text" at bounding box center [460, 67] width 180 height 23
paste input "31201600"
type input "31201600"
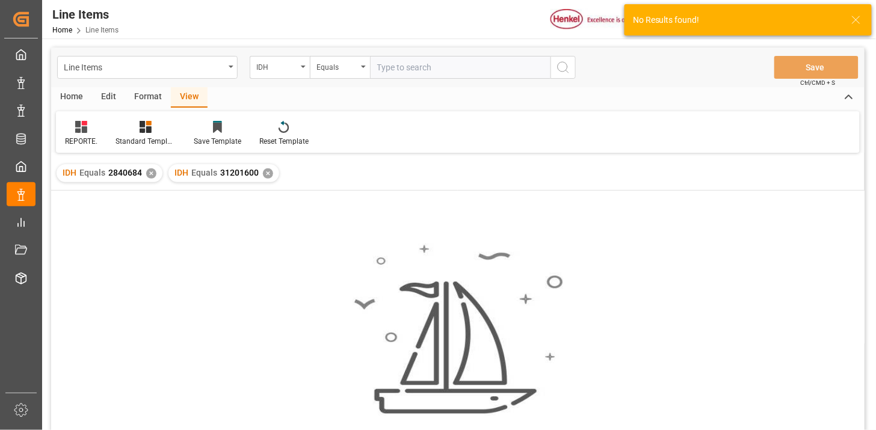
click at [147, 174] on div "✕" at bounding box center [151, 173] width 10 height 10
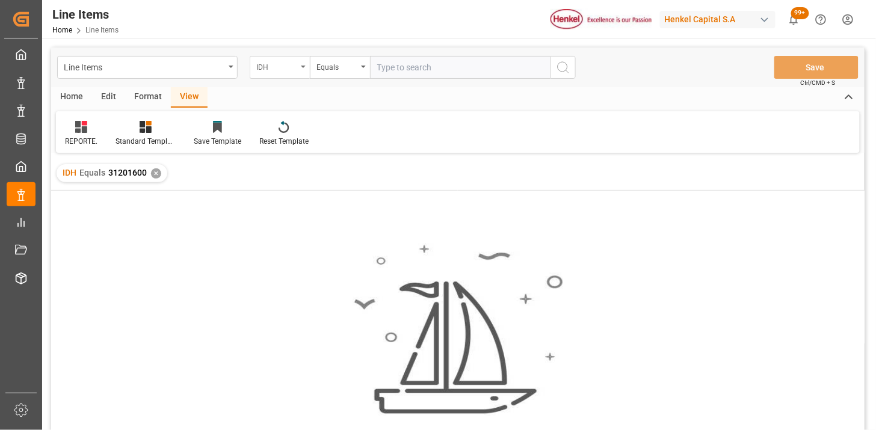
click at [289, 69] on div "IDH" at bounding box center [276, 66] width 41 height 14
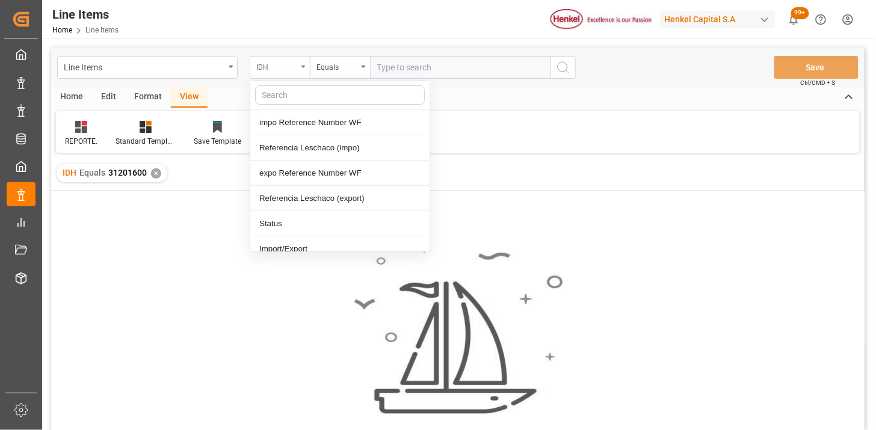
click at [289, 69] on div "IDH" at bounding box center [276, 66] width 41 height 14
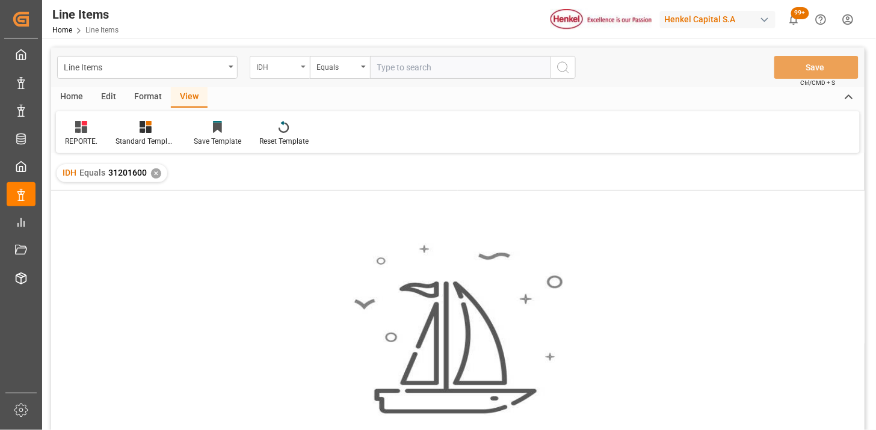
click at [289, 69] on div "IDH" at bounding box center [276, 66] width 41 height 14
type input "IDH"
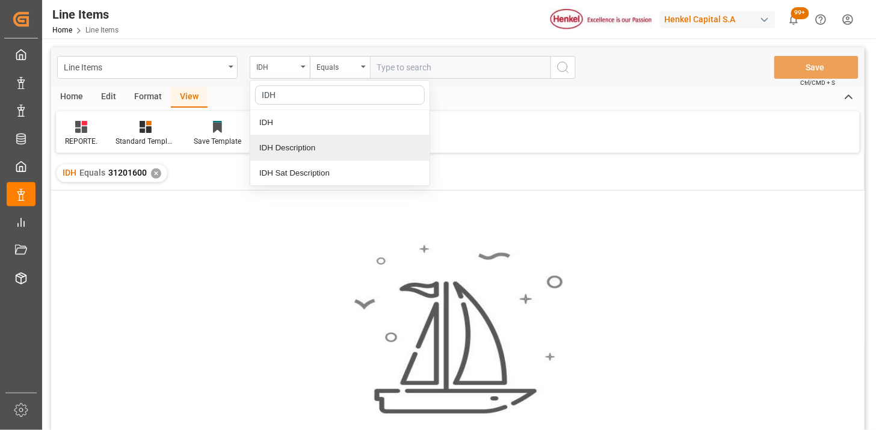
click at [326, 139] on div "IDH Description" at bounding box center [339, 147] width 179 height 25
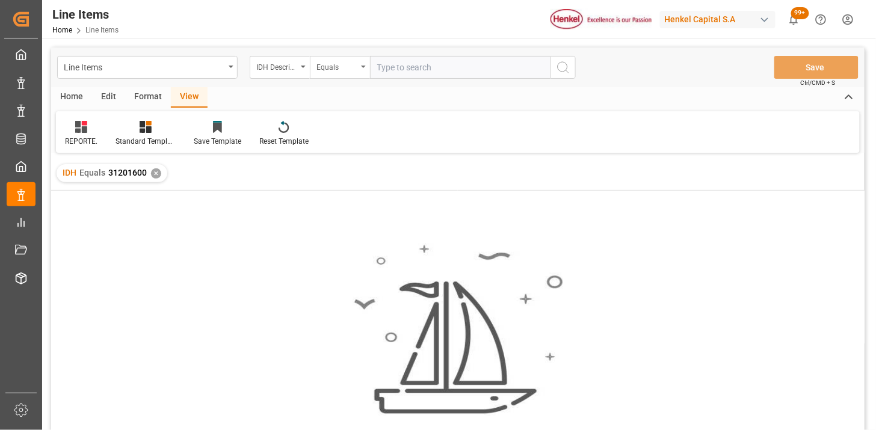
click at [335, 75] on div "Equals" at bounding box center [340, 67] width 60 height 23
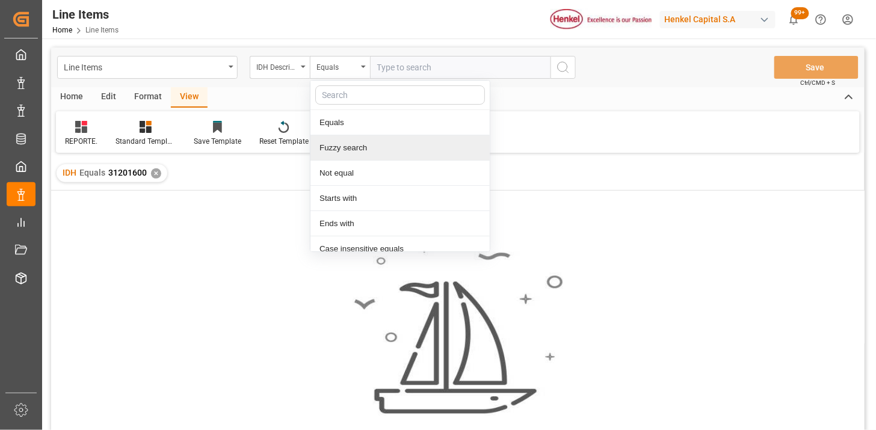
drag, startPoint x: 353, startPoint y: 146, endPoint x: 359, endPoint y: 137, distance: 11.4
click at [354, 145] on div "Fuzzy search" at bounding box center [399, 147] width 179 height 25
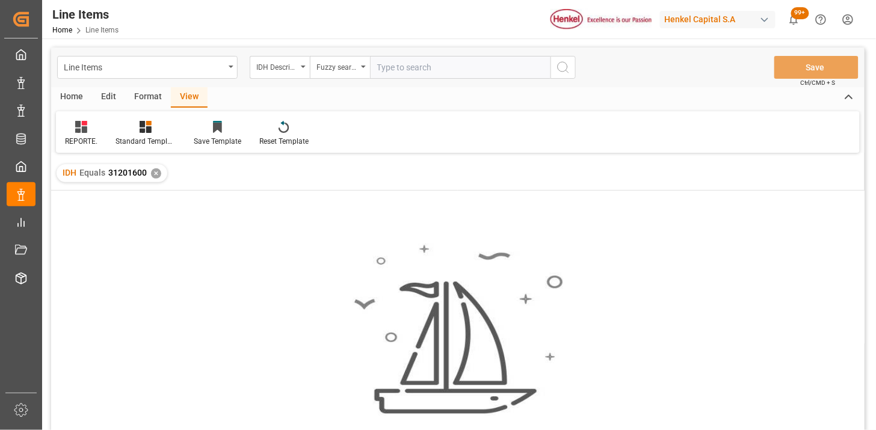
click at [403, 58] on input "text" at bounding box center [460, 67] width 180 height 23
paste input "TETRA PAK STRAWFIX 100"
type input "TETRA PAK STRAWFIX 100"
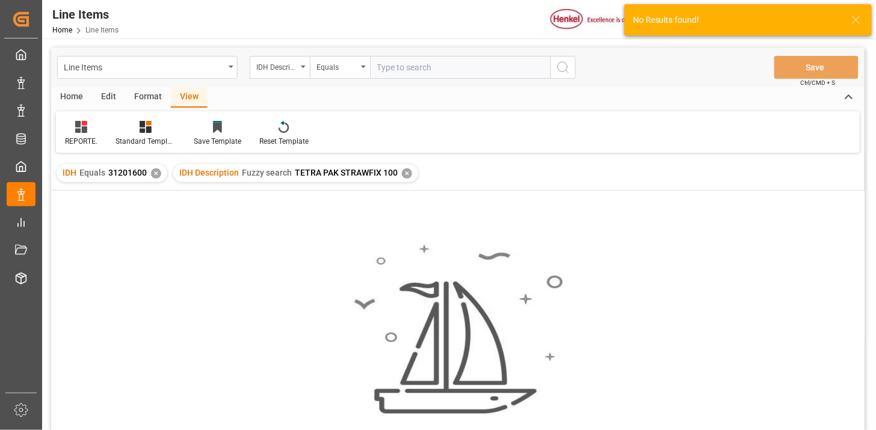
click at [156, 173] on div "✕" at bounding box center [156, 173] width 10 height 10
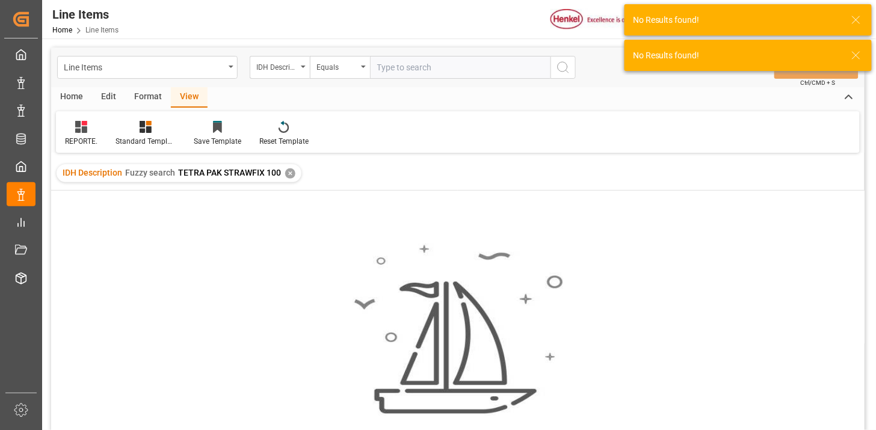
click at [413, 67] on input "text" at bounding box center [460, 67] width 180 height 23
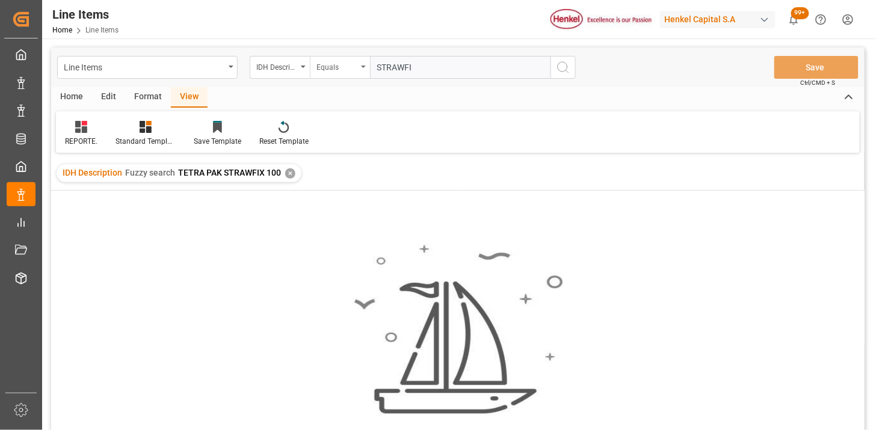
type input "STRAWFIX"
click at [387, 68] on input "STRAWFIX" at bounding box center [460, 67] width 180 height 23
click at [340, 71] on div "Equals" at bounding box center [336, 66] width 41 height 14
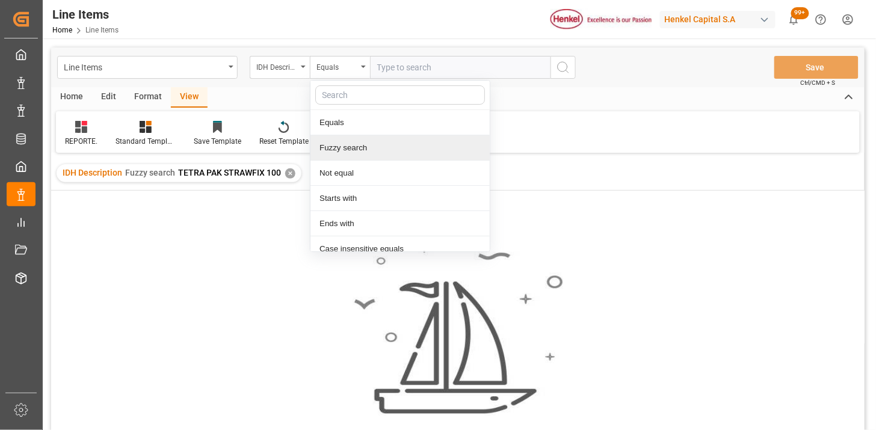
drag, startPoint x: 346, startPoint y: 153, endPoint x: 381, endPoint y: 119, distance: 48.9
click at [351, 149] on div "Fuzzy search" at bounding box center [399, 147] width 179 height 25
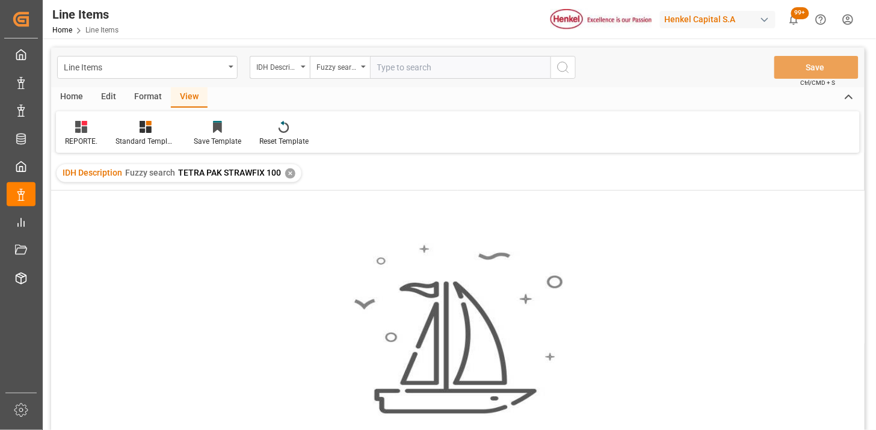
click at [413, 67] on input "text" at bounding box center [460, 67] width 180 height 23
paste input "STRAWFIX"
type input "STRAWFIX"
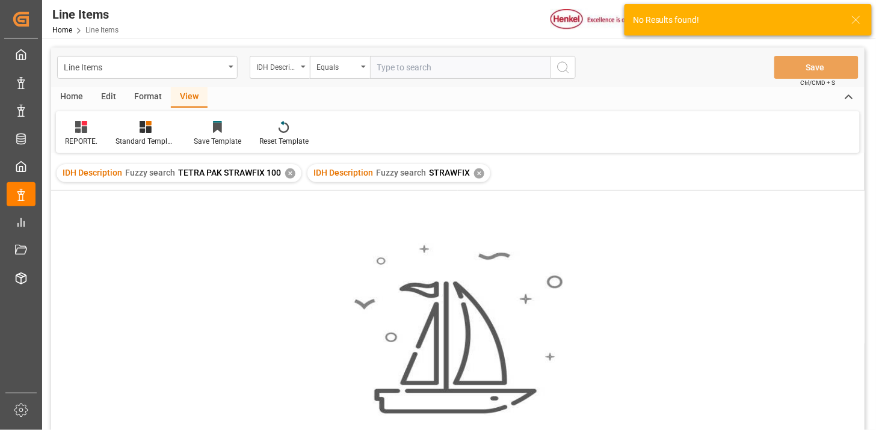
click at [290, 173] on div "✕" at bounding box center [290, 173] width 10 height 10
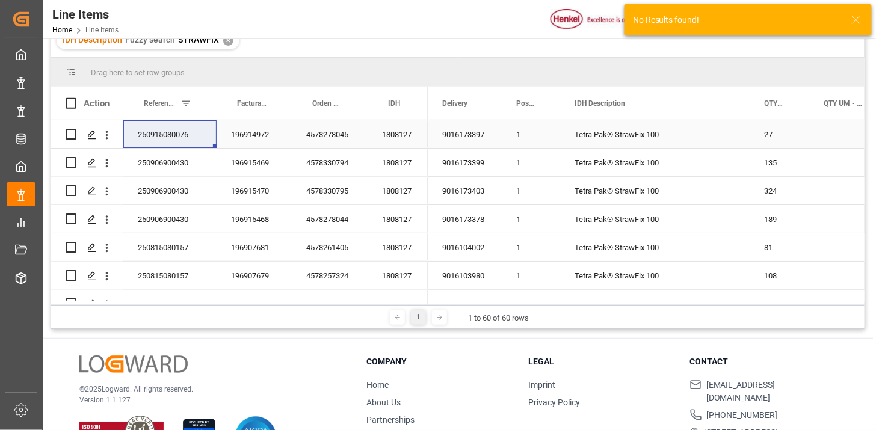
scroll to position [134, 0]
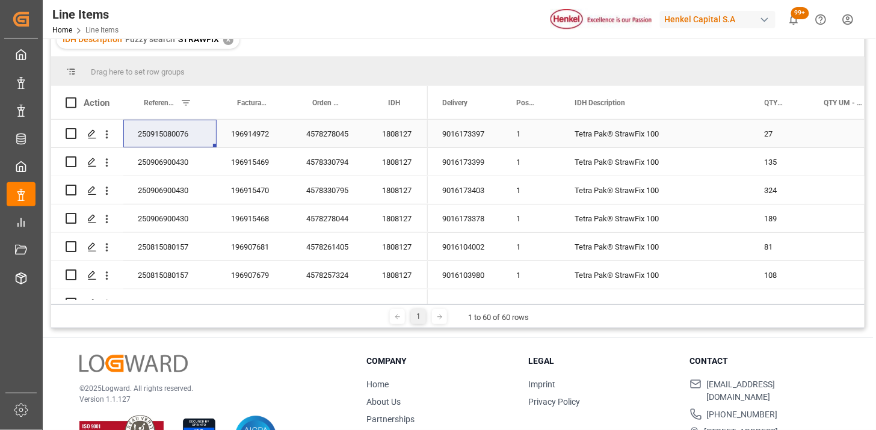
click at [399, 133] on div "1808127" at bounding box center [398, 134] width 60 height 28
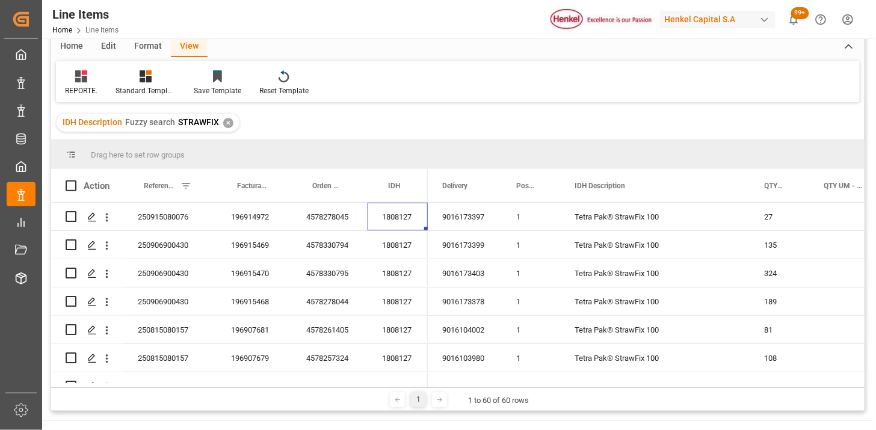
scroll to position [0, 0]
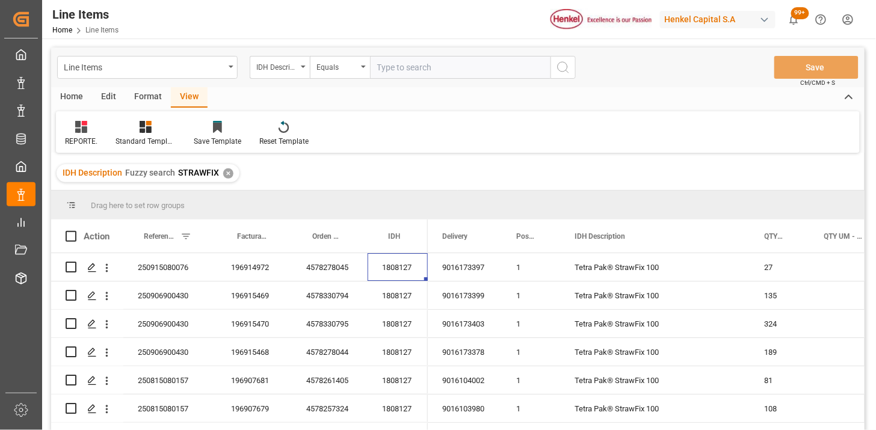
click at [394, 69] on input "text" at bounding box center [460, 67] width 180 height 23
paste input "1647172"
type input "1647172"
click at [283, 67] on div "IDH Description" at bounding box center [276, 66] width 41 height 14
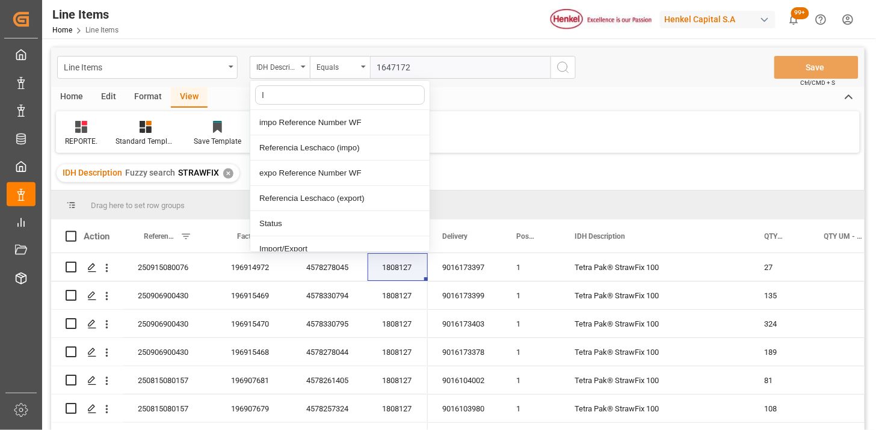
type input "ID"
drag, startPoint x: 302, startPoint y: 150, endPoint x: 341, endPoint y: 128, distance: 45.3
click at [303, 148] on div "IDH" at bounding box center [339, 147] width 179 height 25
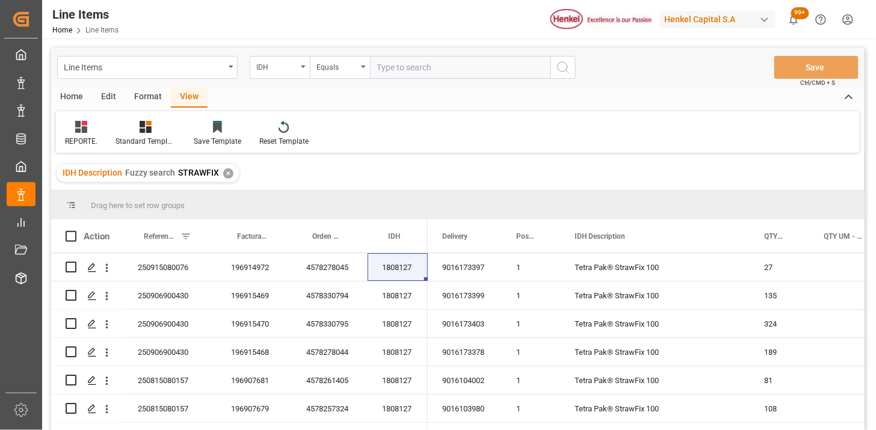
click at [393, 67] on input "text" at bounding box center [460, 67] width 180 height 23
paste input "1647172"
type input "1647172"
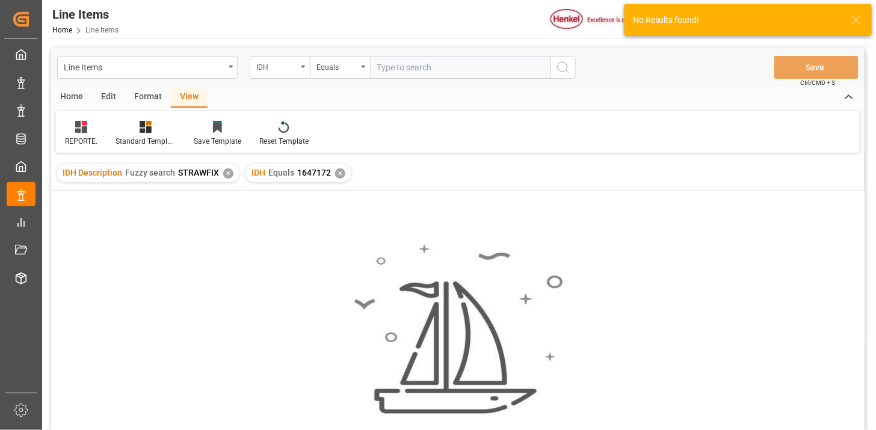
click at [225, 170] on div "✕" at bounding box center [228, 173] width 10 height 10
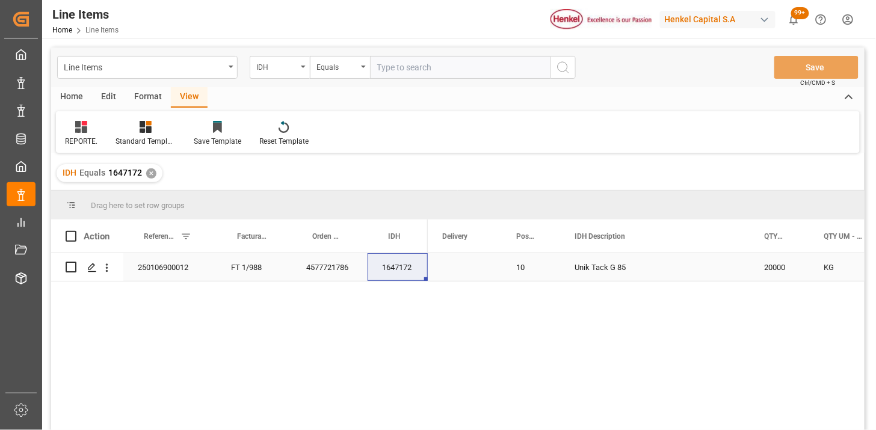
click at [188, 280] on div "250106900012" at bounding box center [169, 267] width 93 height 28
click at [452, 73] on input "text" at bounding box center [460, 67] width 180 height 23
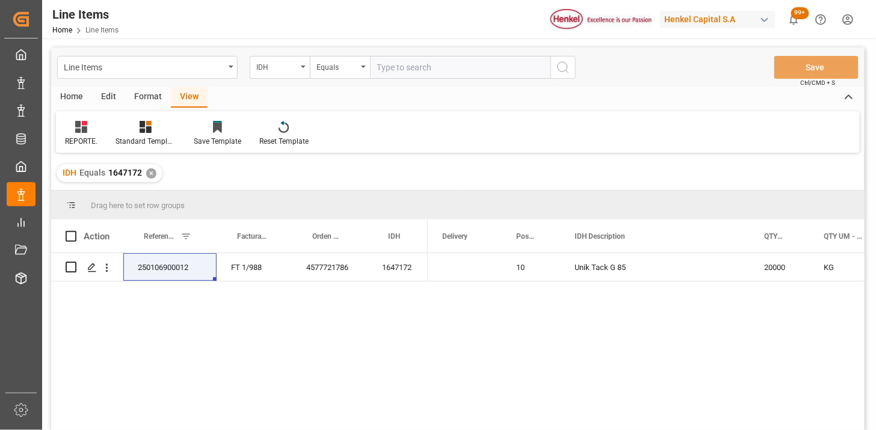
paste input "960308"
type input "960308"
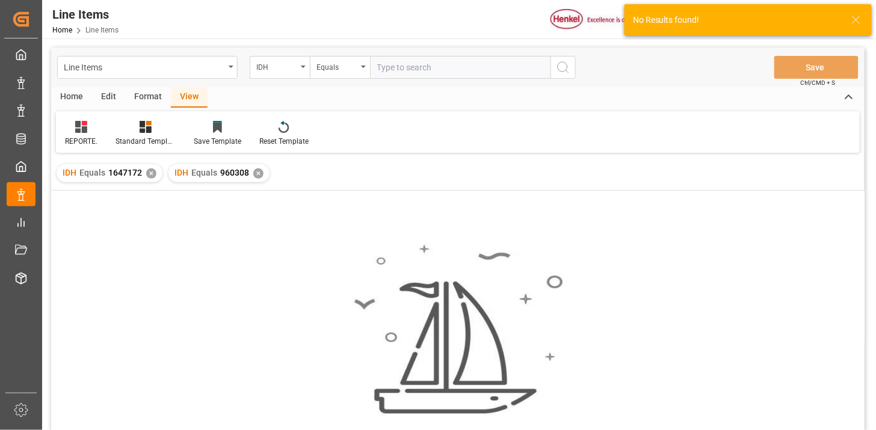
click at [151, 173] on div "✕" at bounding box center [151, 173] width 10 height 10
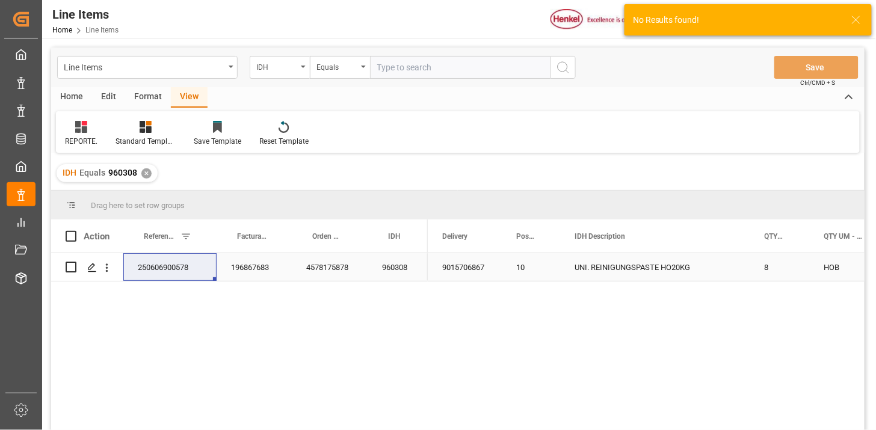
click at [271, 269] on div "196867683" at bounding box center [254, 267] width 75 height 28
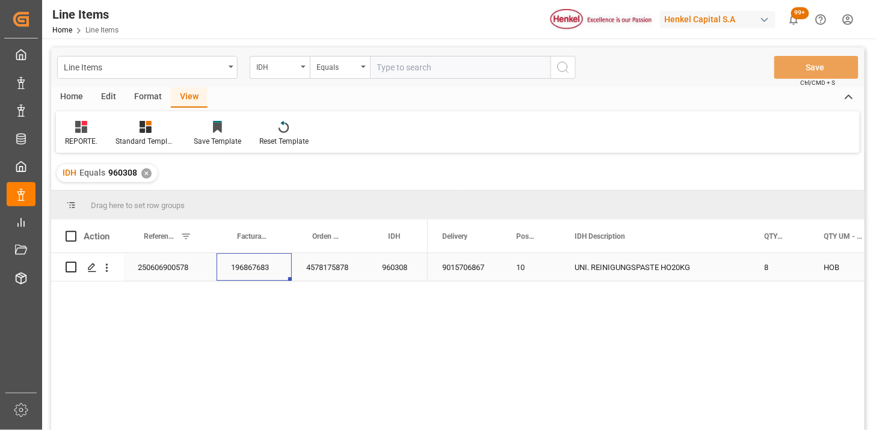
click at [393, 273] on div "960308" at bounding box center [398, 267] width 60 height 28
click at [161, 262] on div "250606900578" at bounding box center [169, 267] width 93 height 28
click at [404, 71] on input "text" at bounding box center [460, 67] width 180 height 23
paste input "2636372"
type input "2636372"
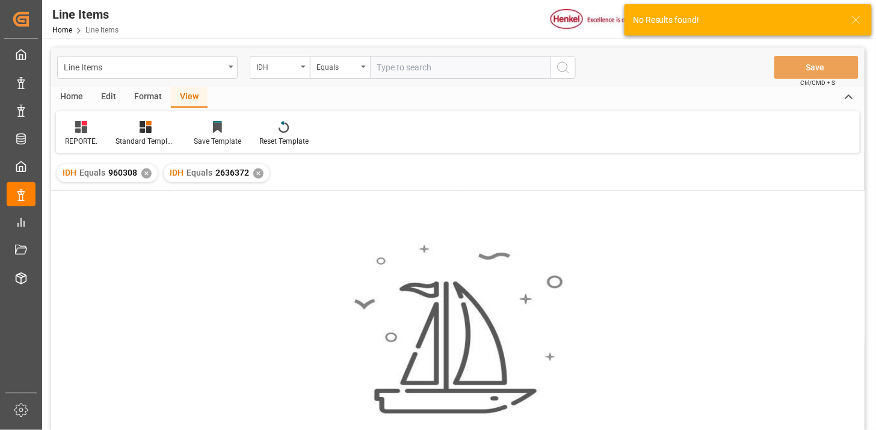
click at [143, 171] on div "✕" at bounding box center [146, 173] width 10 height 10
